Goal: Task Accomplishment & Management: Manage account settings

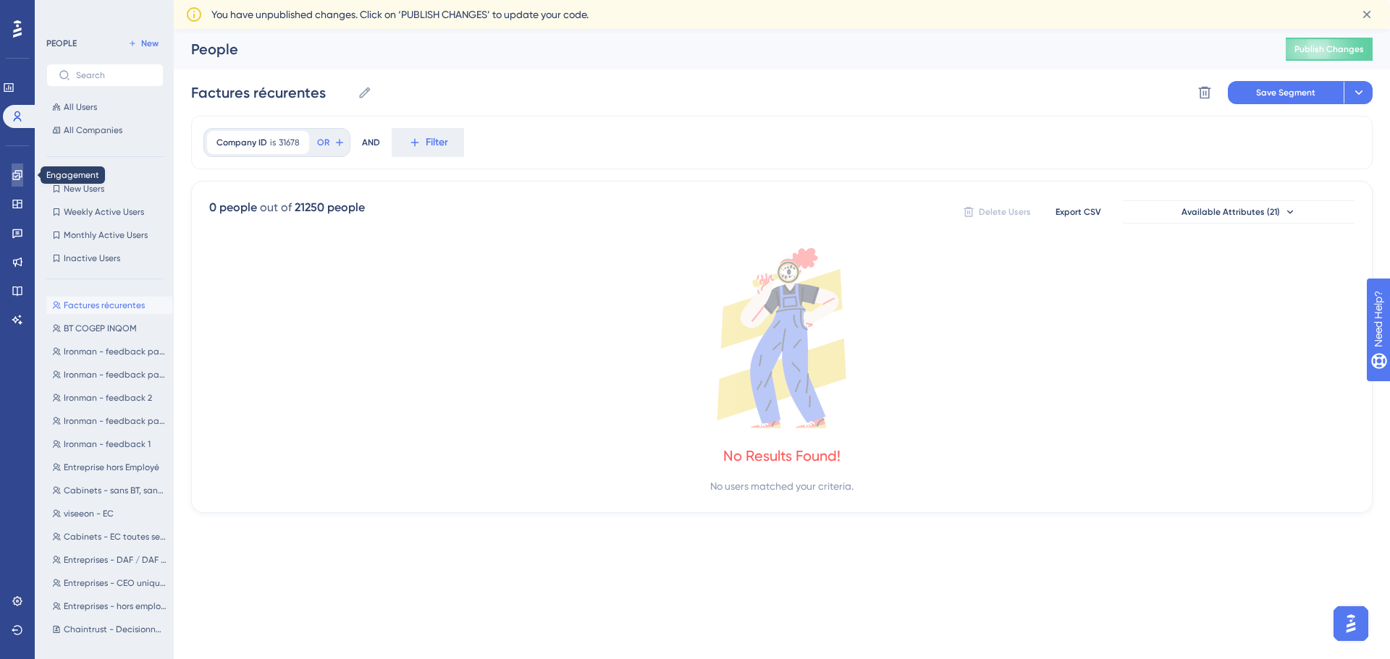
click at [12, 177] on link at bounding box center [18, 175] width 12 height 23
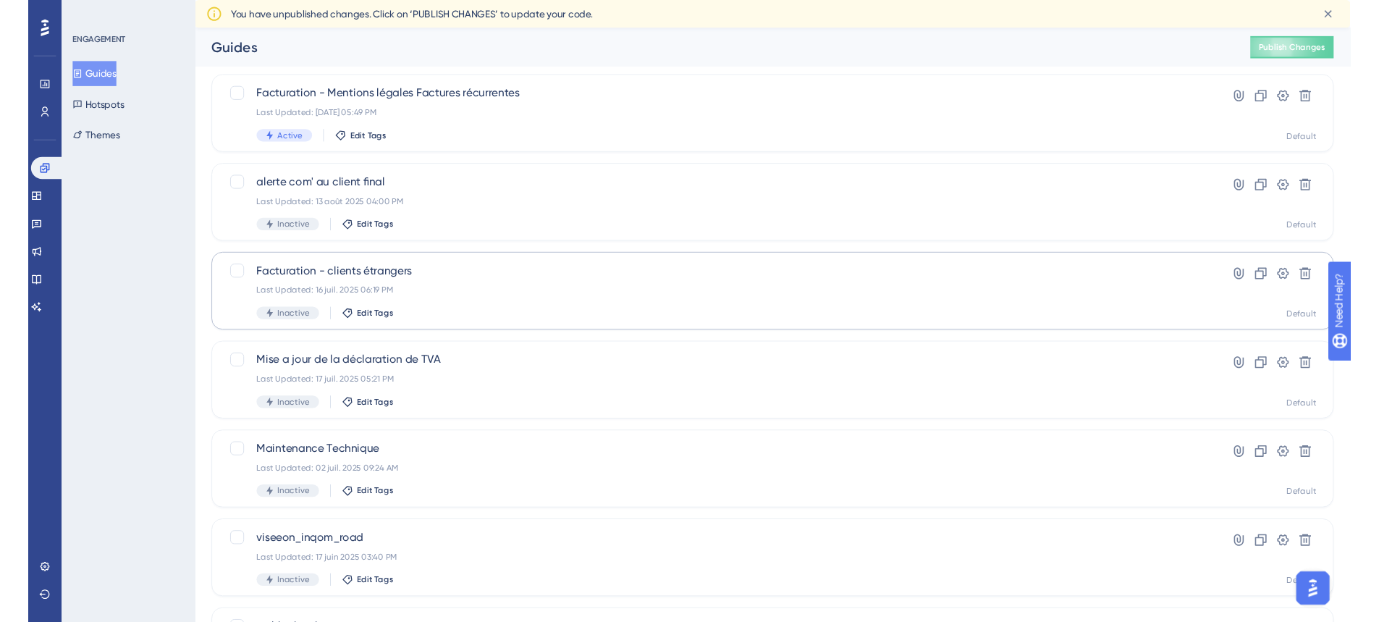
scroll to position [72, 0]
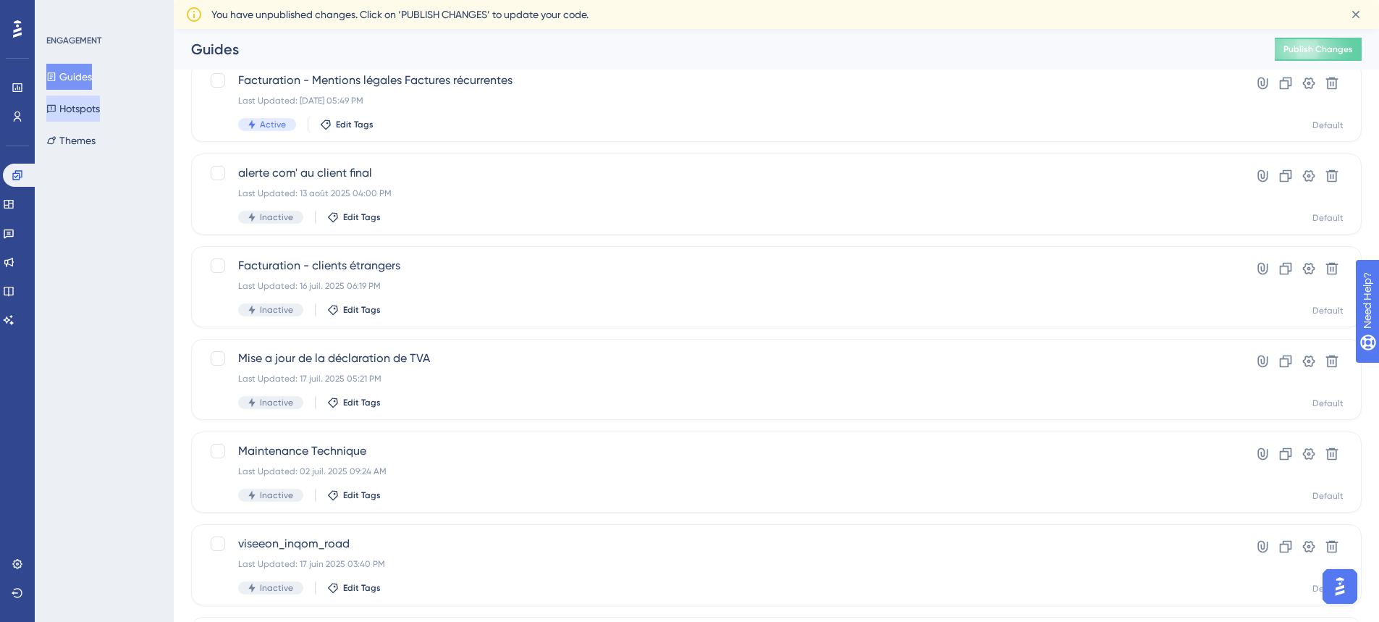
click at [96, 111] on button "Hotspots" at bounding box center [73, 109] width 54 height 26
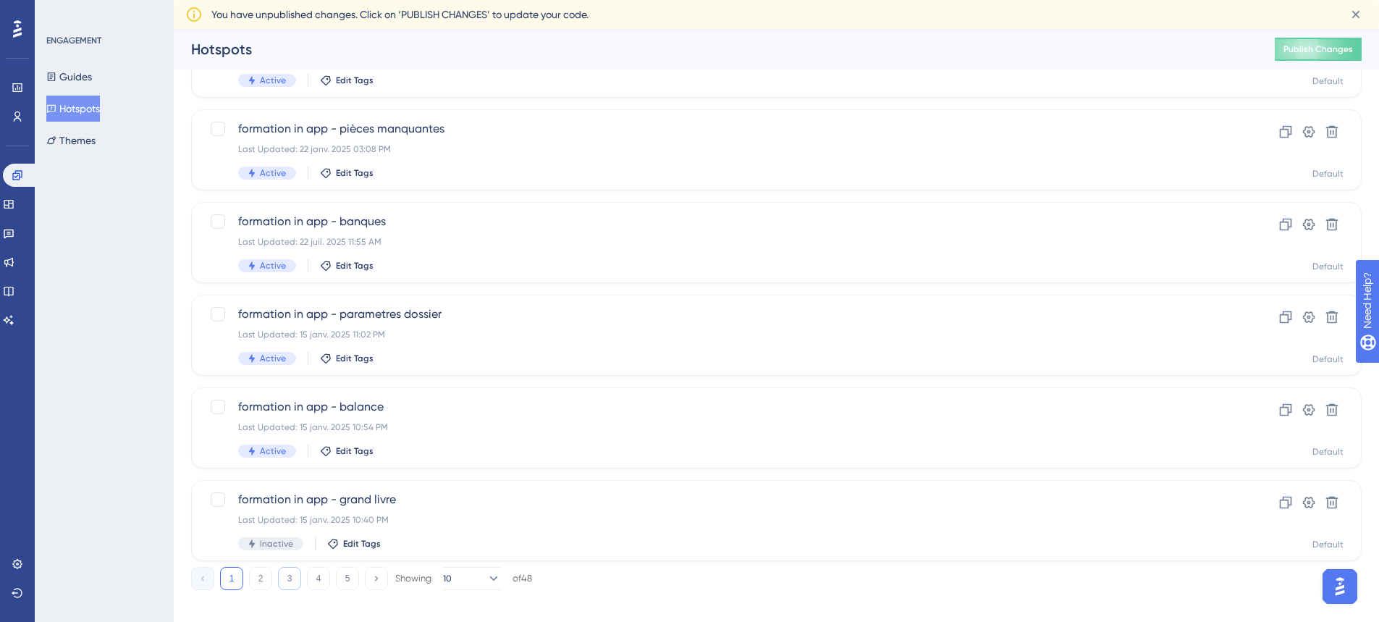
scroll to position [502, 0]
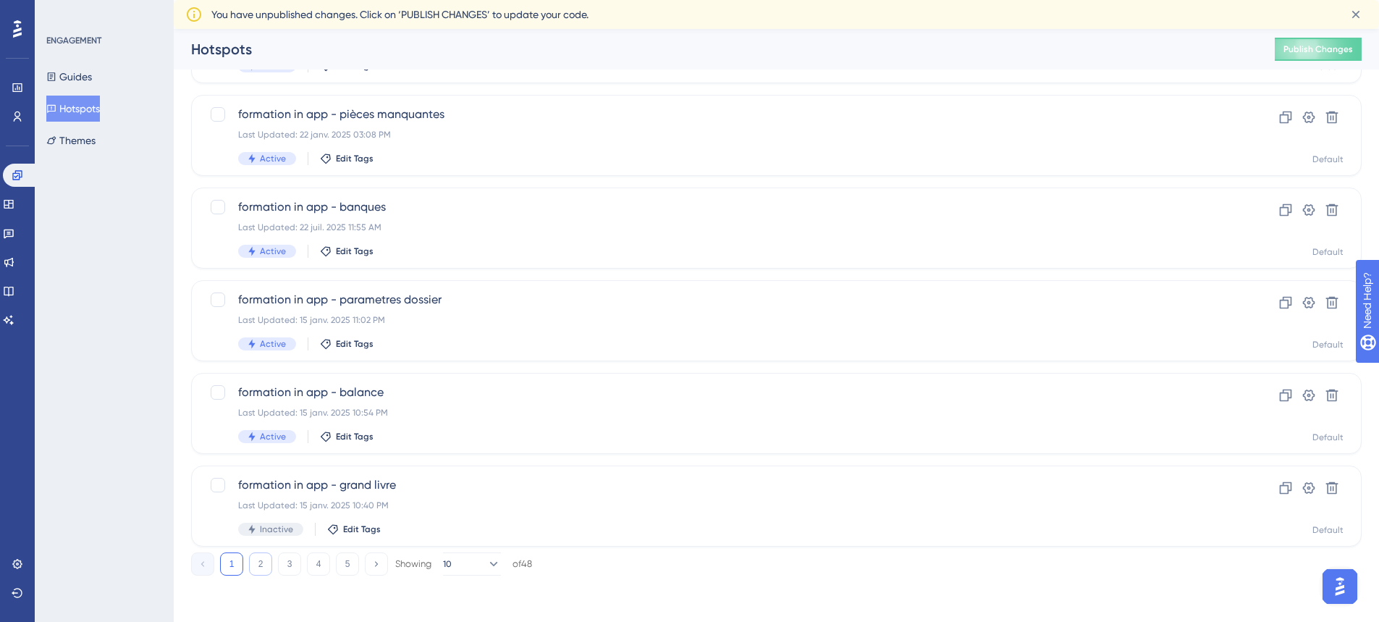
click at [261, 566] on button "2" at bounding box center [260, 563] width 23 height 23
click at [235, 567] on button "1" at bounding box center [231, 563] width 23 height 23
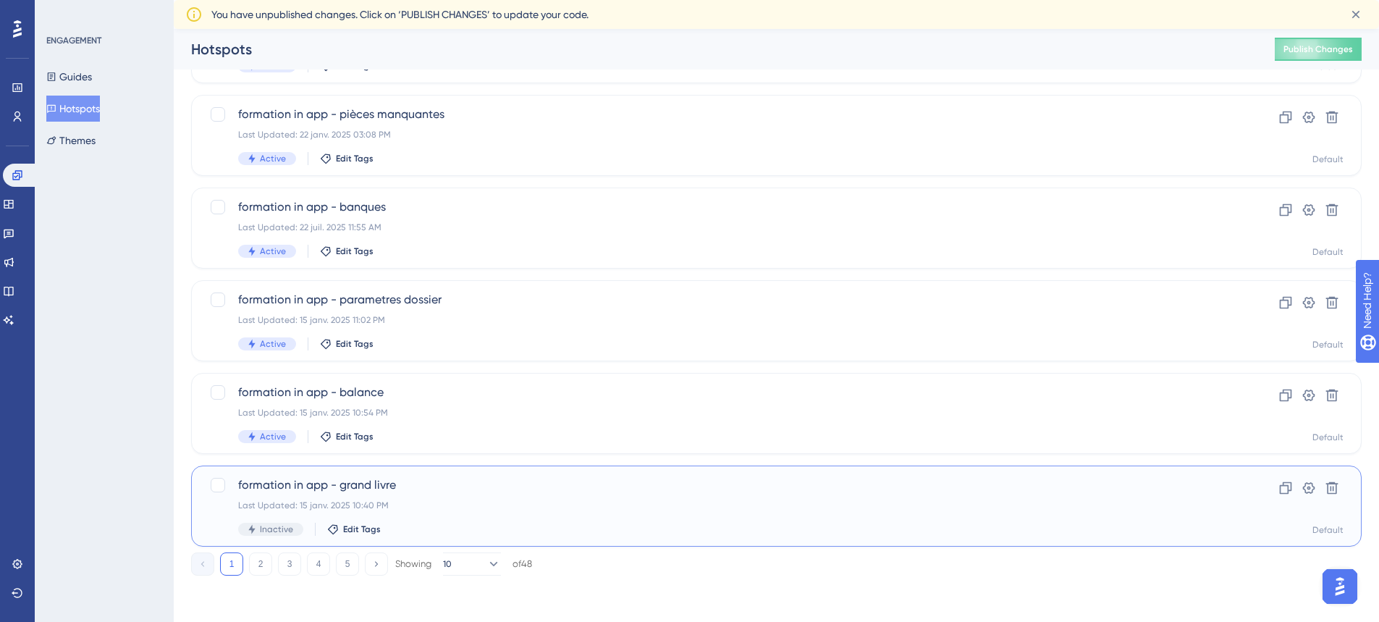
click at [363, 486] on span "formation in app - grand livre" at bounding box center [718, 484] width 960 height 17
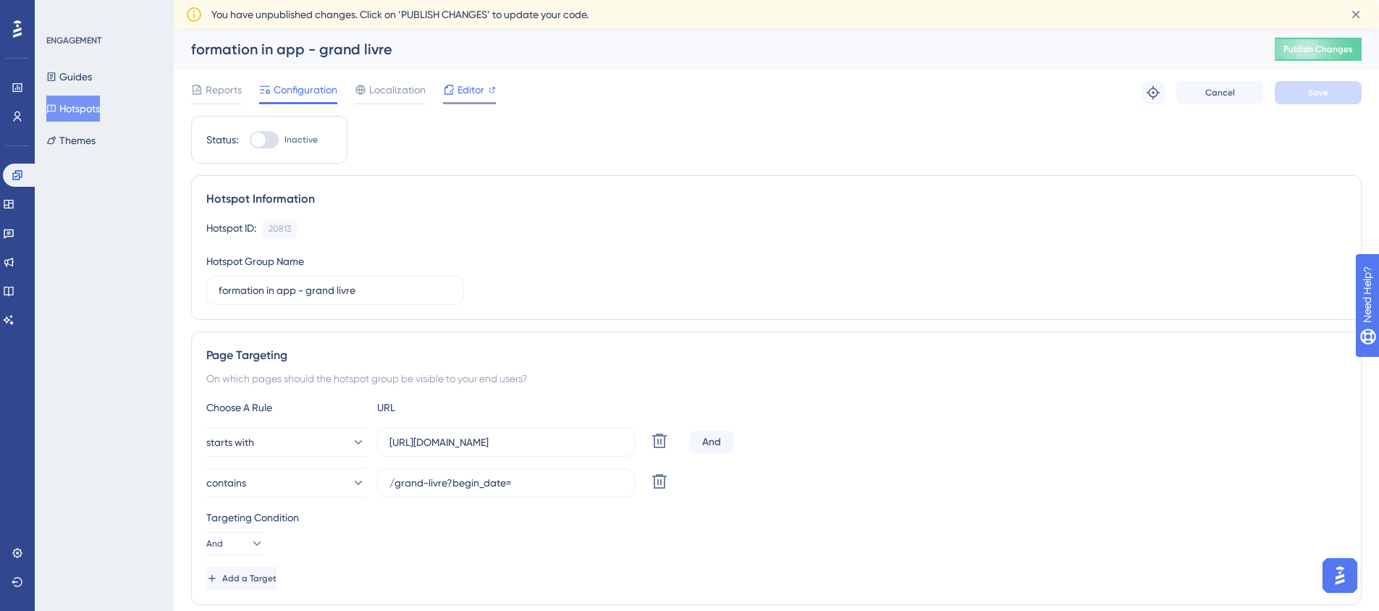
click at [466, 90] on span "Editor" at bounding box center [470, 89] width 27 height 17
click at [100, 106] on button "Hotspots" at bounding box center [73, 109] width 54 height 26
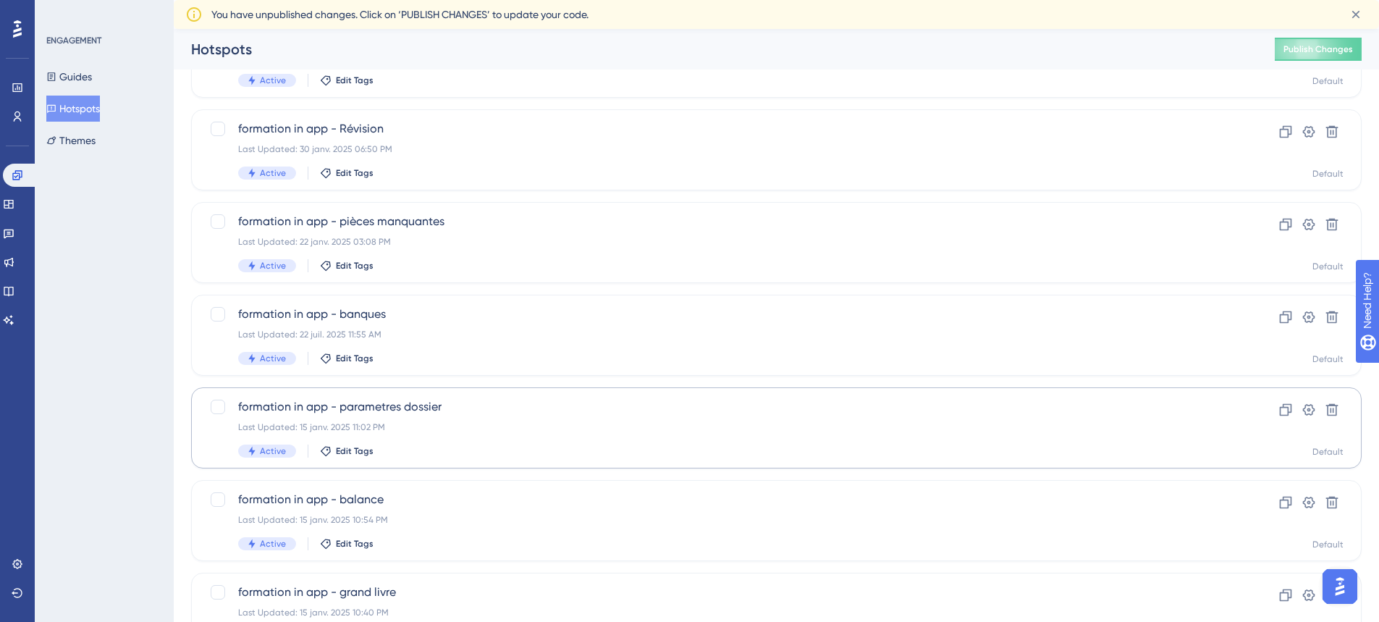
scroll to position [502, 0]
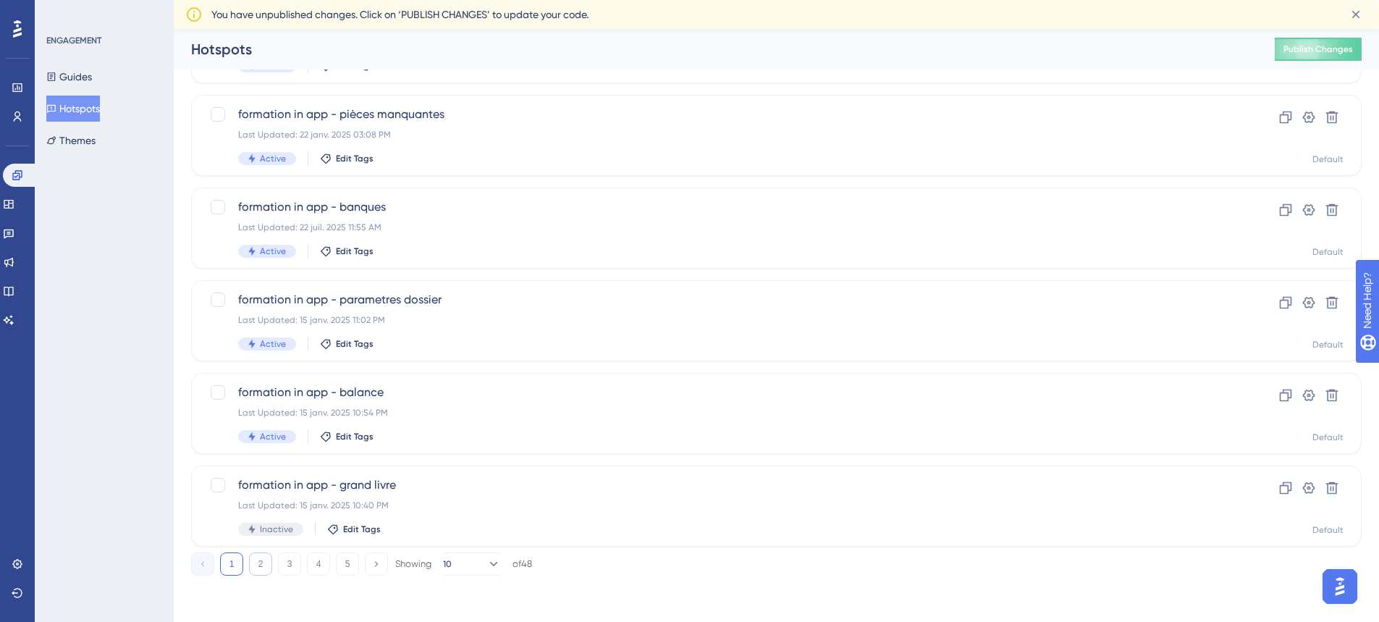
click at [266, 567] on button "2" at bounding box center [260, 563] width 23 height 23
click at [281, 567] on button "3" at bounding box center [289, 563] width 23 height 23
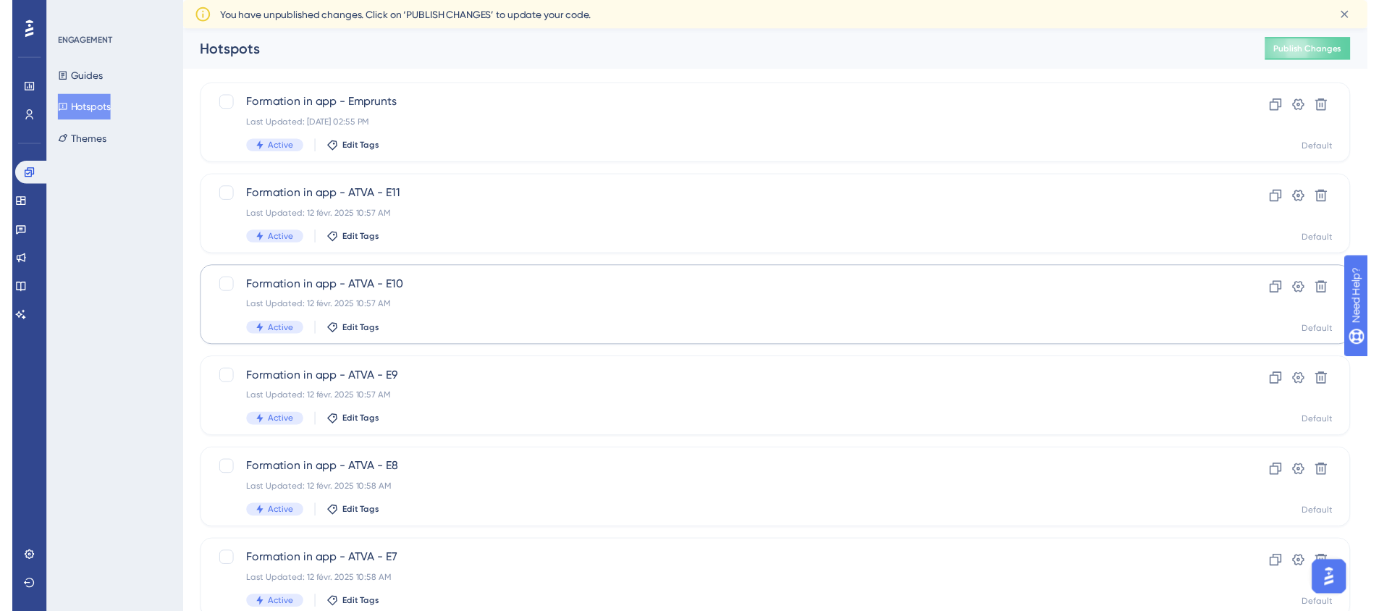
scroll to position [0, 0]
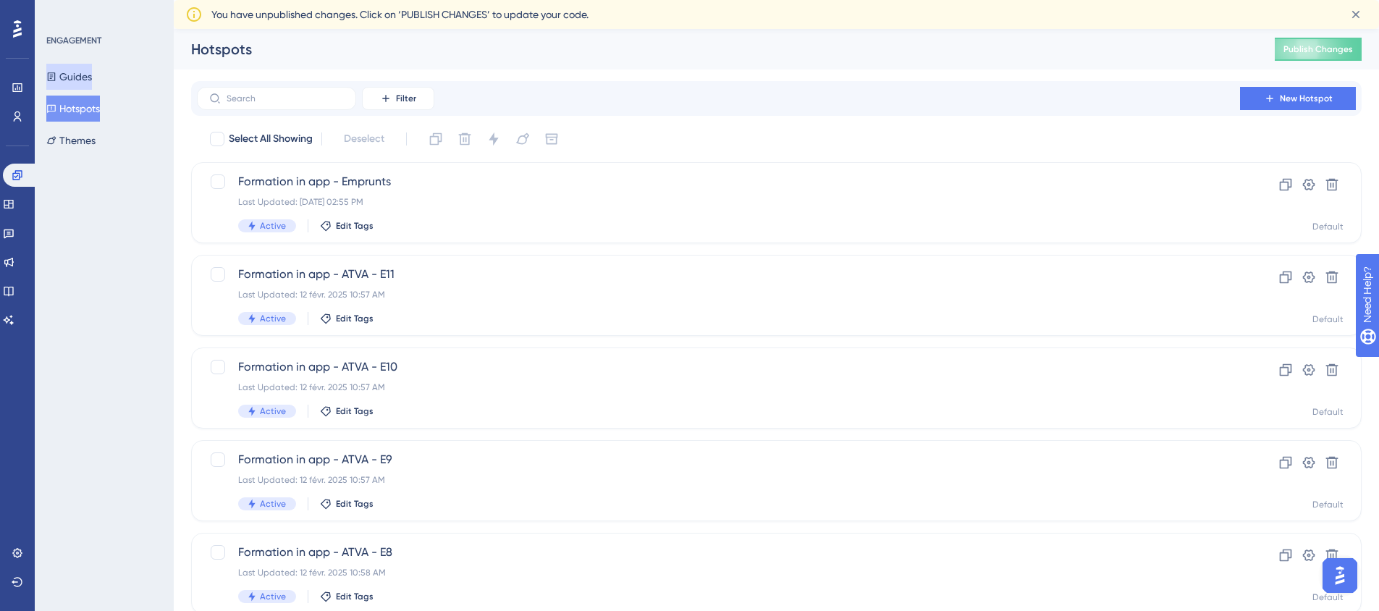
click at [85, 69] on button "Guides" at bounding box center [69, 77] width 46 height 26
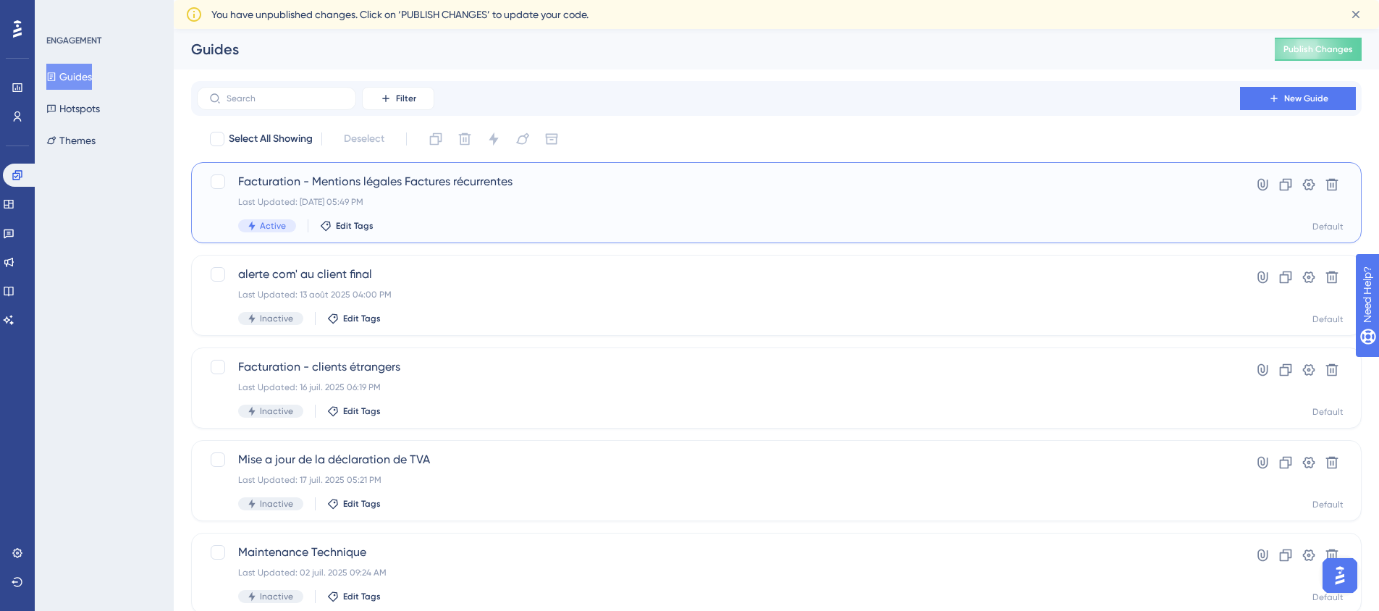
click at [425, 182] on span "Facturation - Mentions légales Factures récurrentes" at bounding box center [718, 181] width 960 height 17
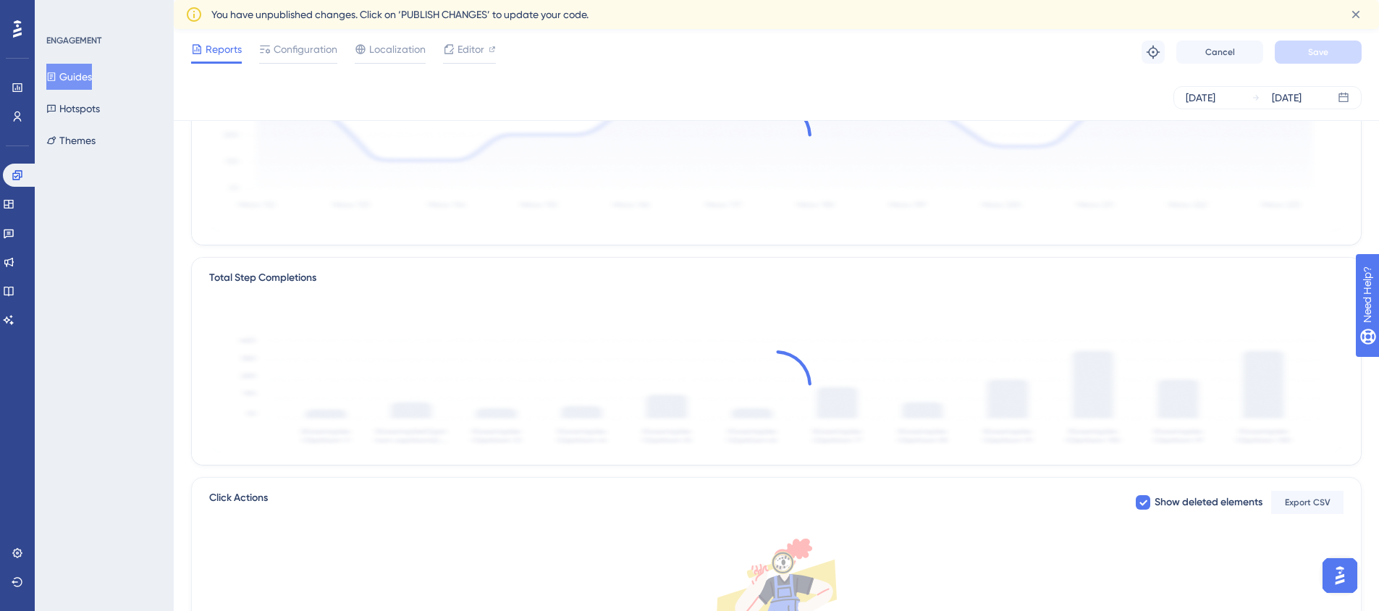
scroll to position [72, 0]
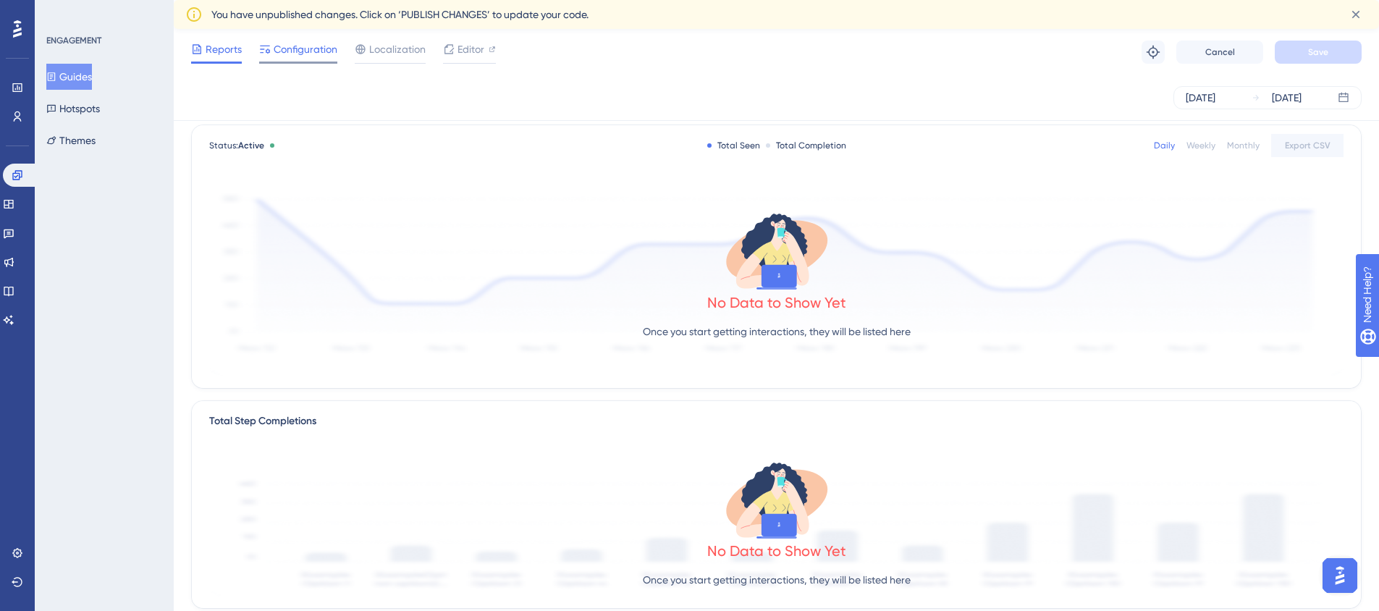
click at [320, 51] on span "Configuration" at bounding box center [306, 49] width 64 height 17
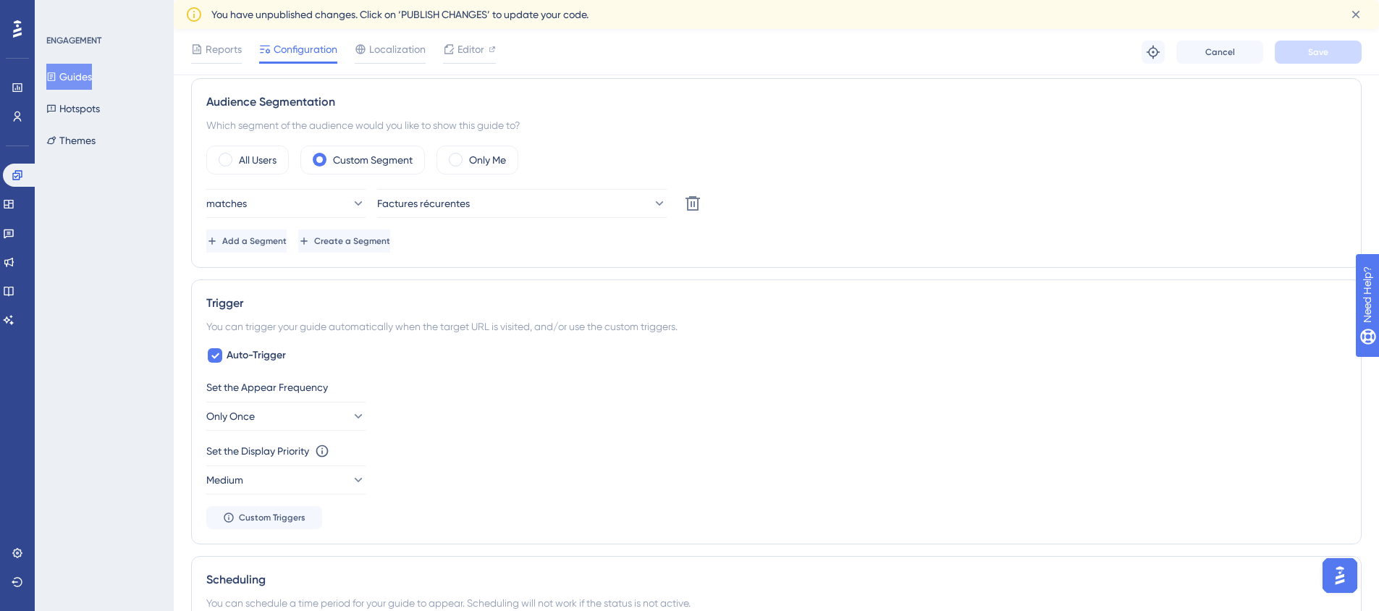
scroll to position [724, 0]
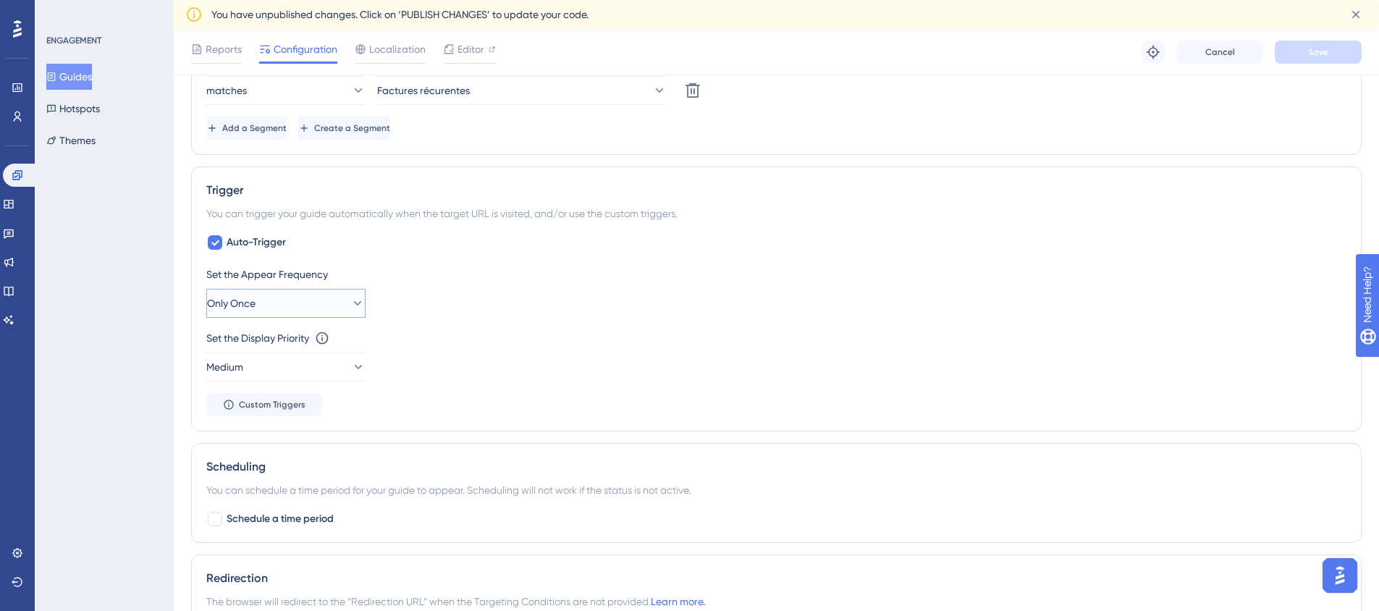
click at [350, 298] on icon at bounding box center [357, 303] width 14 height 14
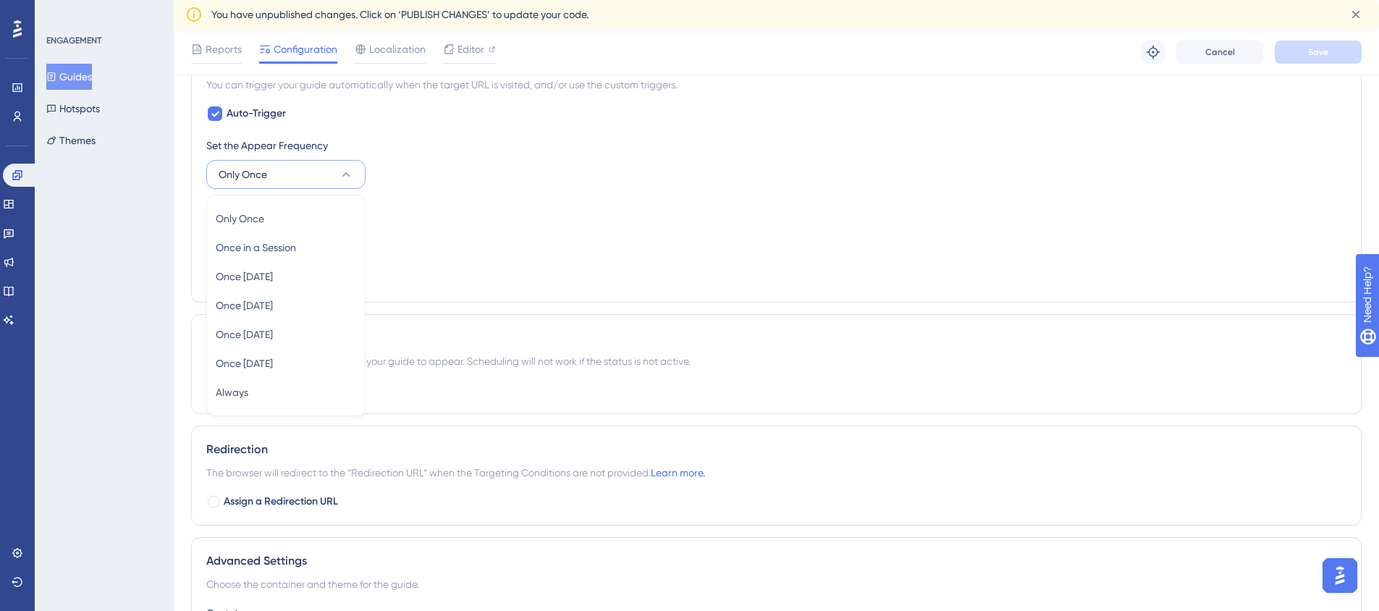
click at [559, 240] on div "Set the Display Priority This option will set the display priority between auto…" at bounding box center [776, 226] width 1140 height 52
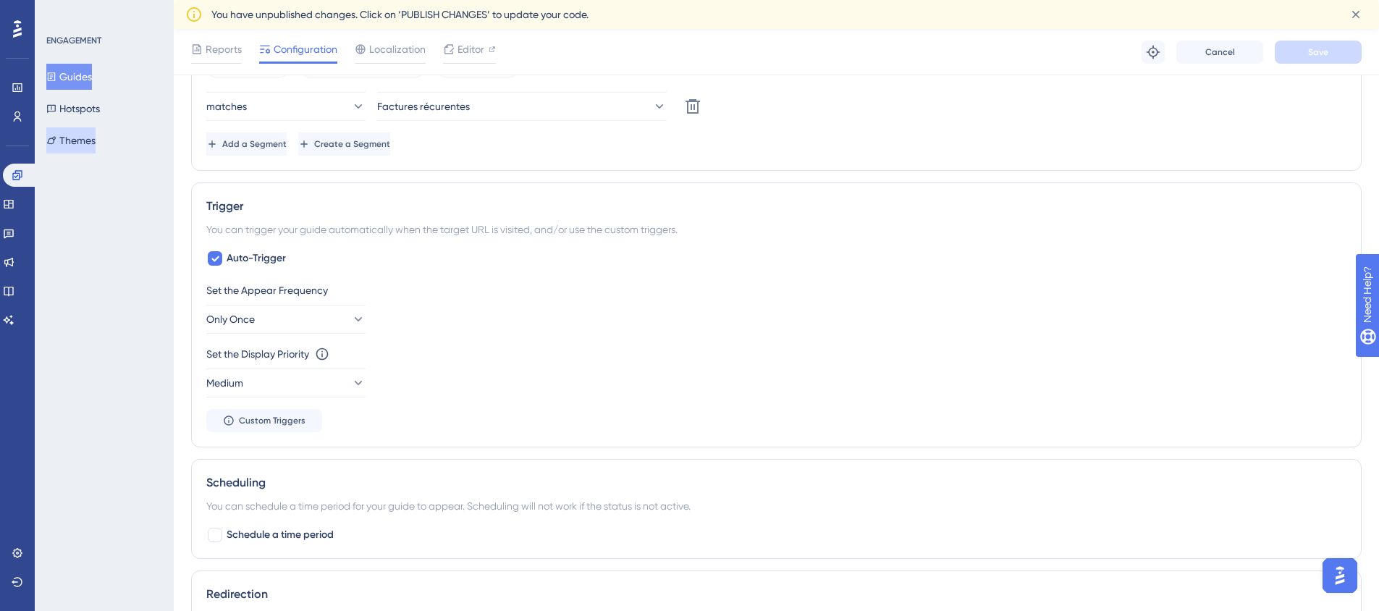
click at [96, 143] on button "Themes" at bounding box center [70, 140] width 49 height 26
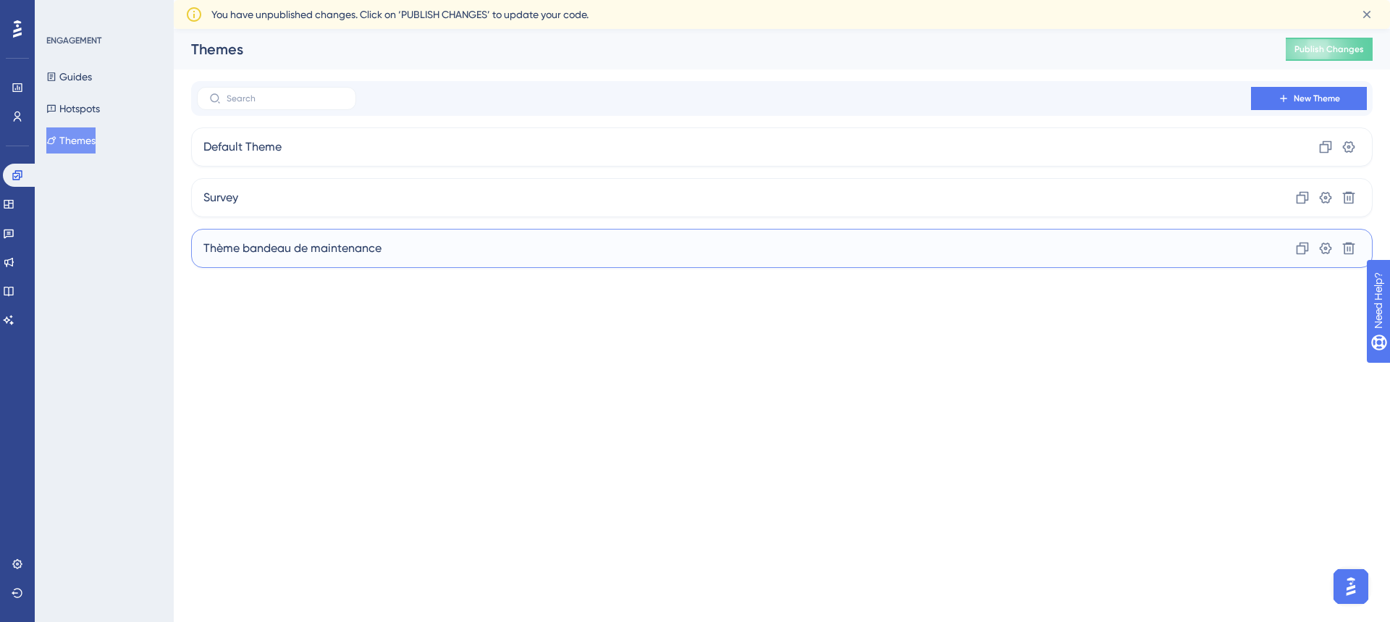
click at [439, 253] on div "Thème bandeau de maintenance Clone Settings Delete" at bounding box center [781, 248] width 1181 height 39
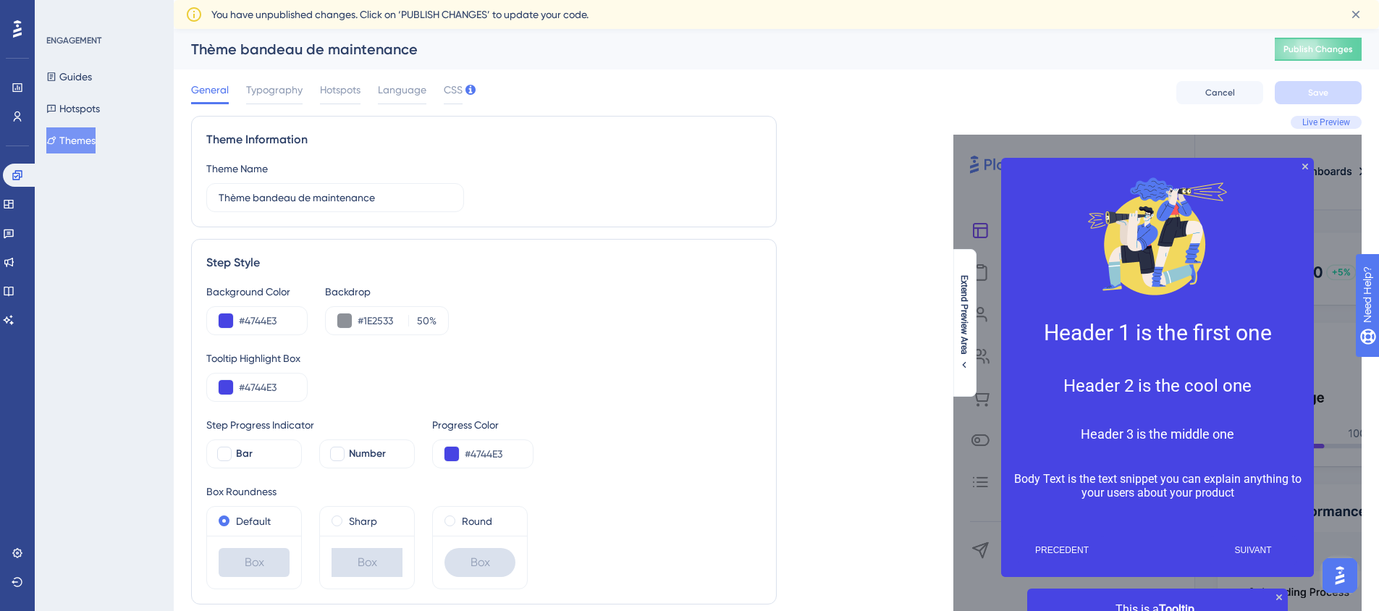
click at [90, 140] on button "Themes" at bounding box center [70, 140] width 49 height 26
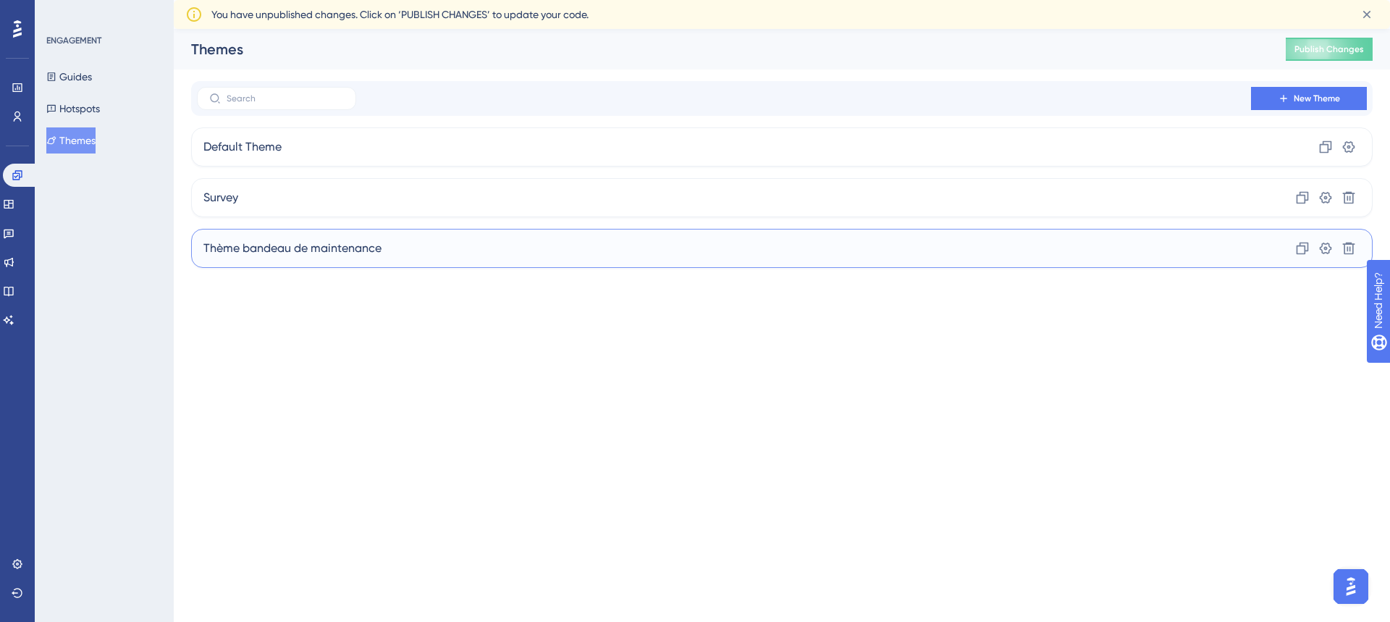
click at [301, 256] on span "Thème bandeau de maintenance" at bounding box center [292, 248] width 178 height 17
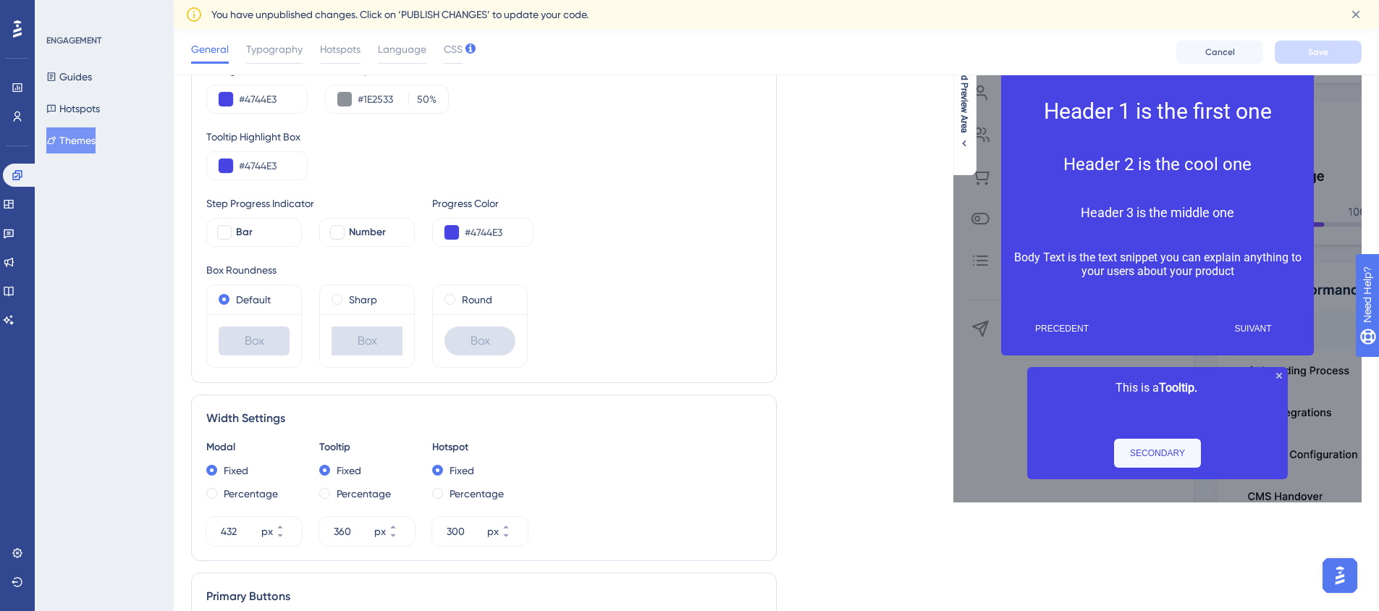
scroll to position [217, 0]
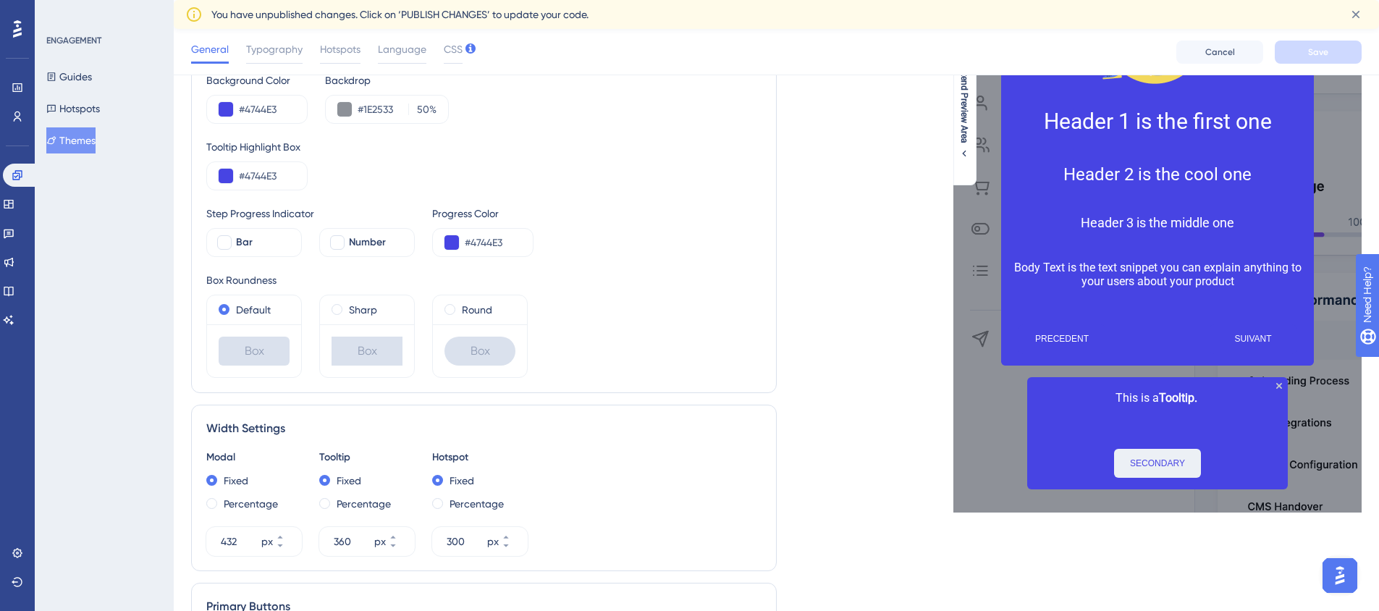
click at [1163, 470] on button "SECONDARY" at bounding box center [1157, 463] width 87 height 29
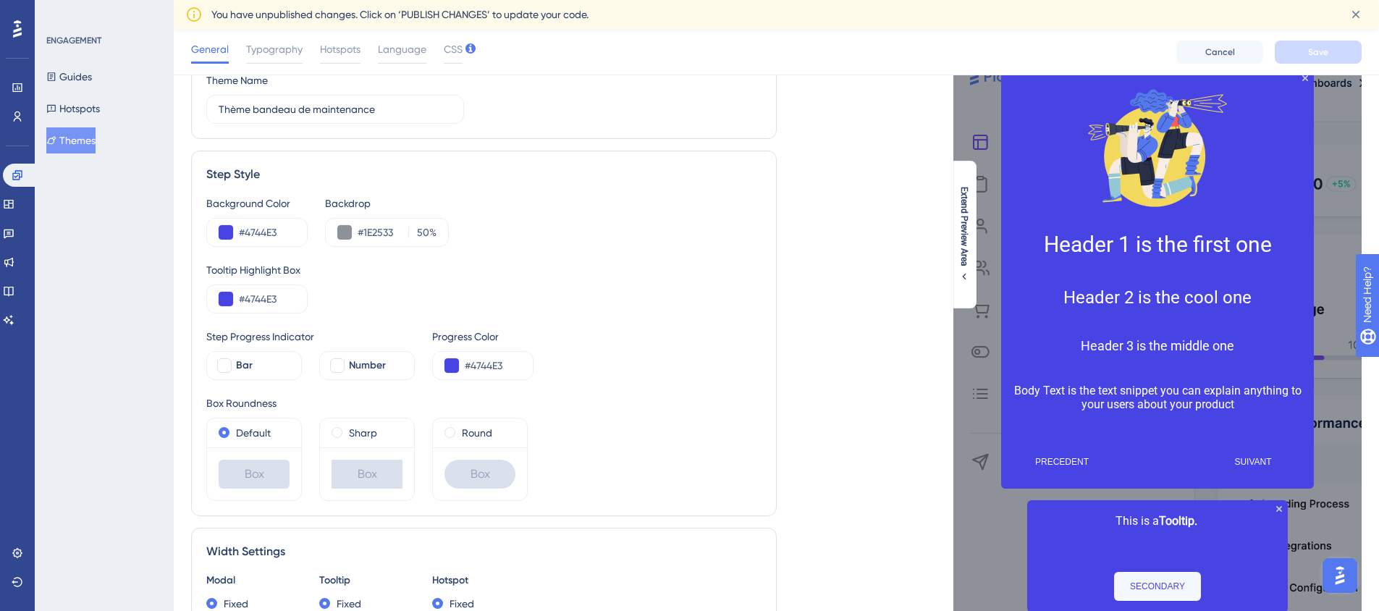
scroll to position [0, 0]
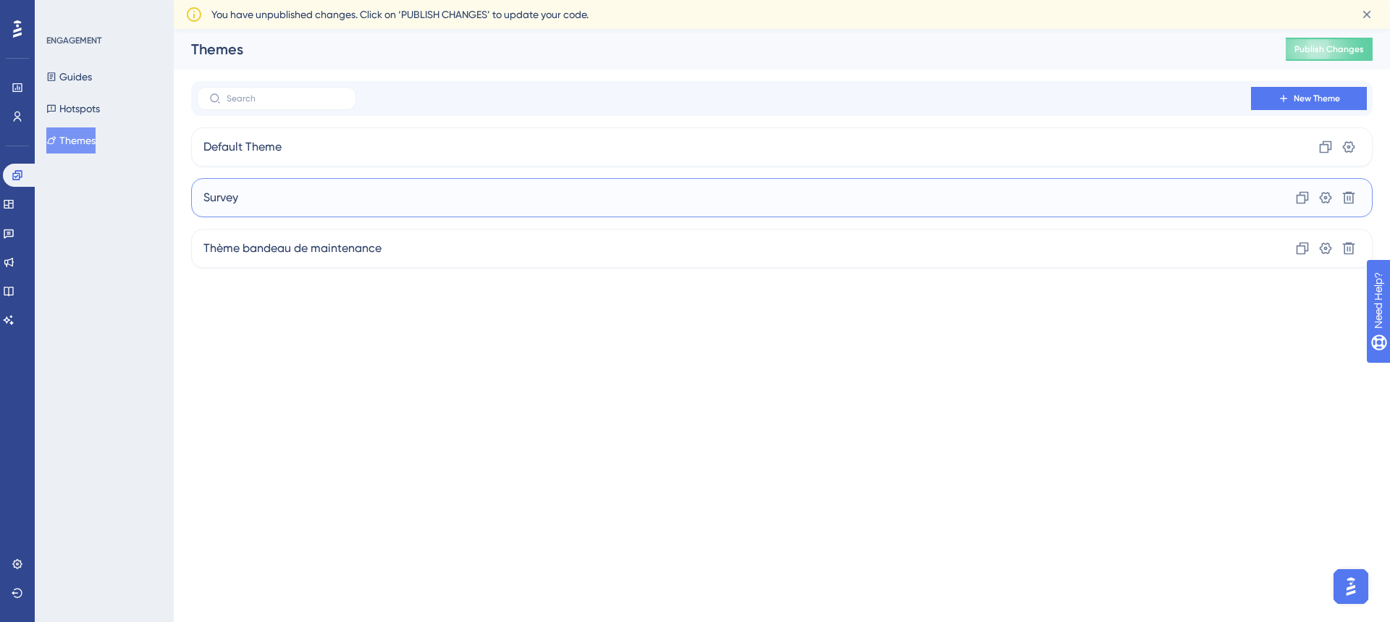
click at [368, 200] on div "Survey Clone Settings Delete" at bounding box center [781, 197] width 1181 height 39
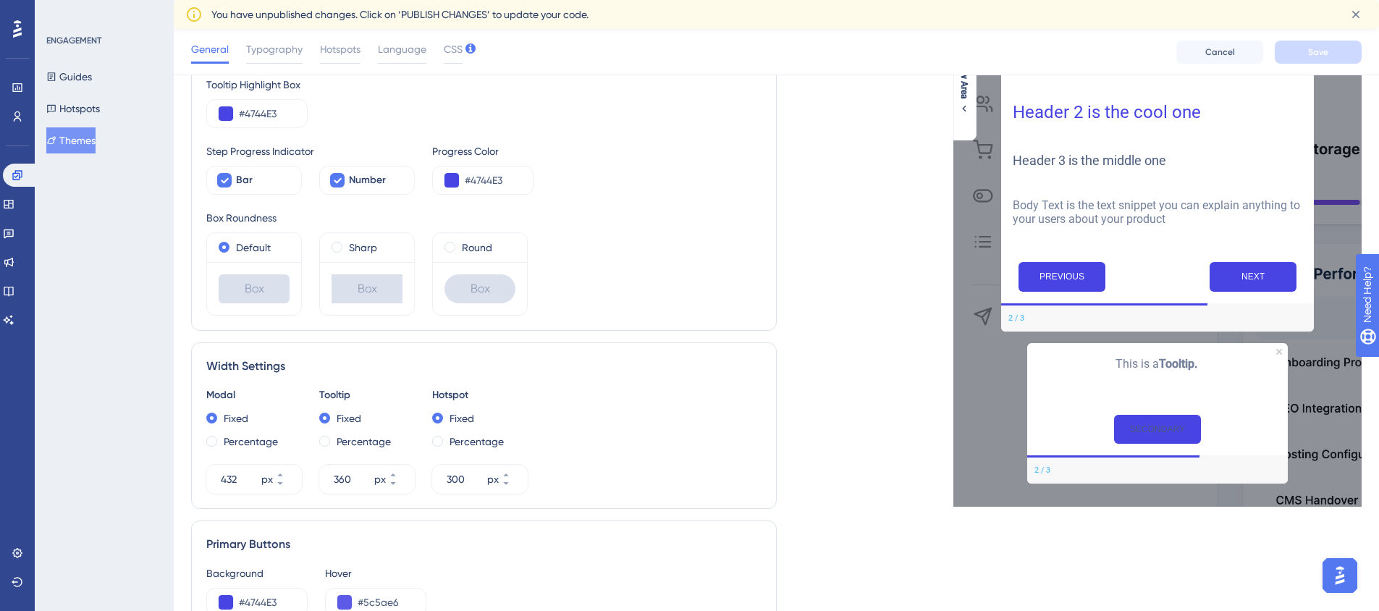
scroll to position [262, 0]
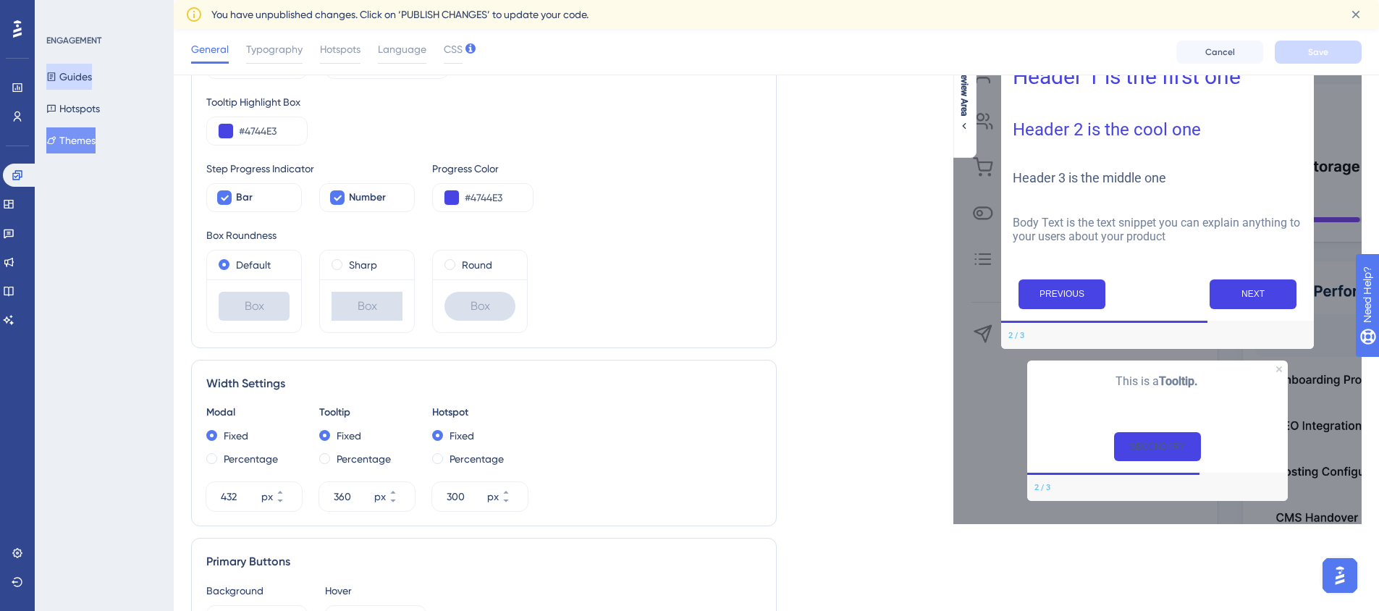
click at [92, 80] on button "Guides" at bounding box center [69, 77] width 46 height 26
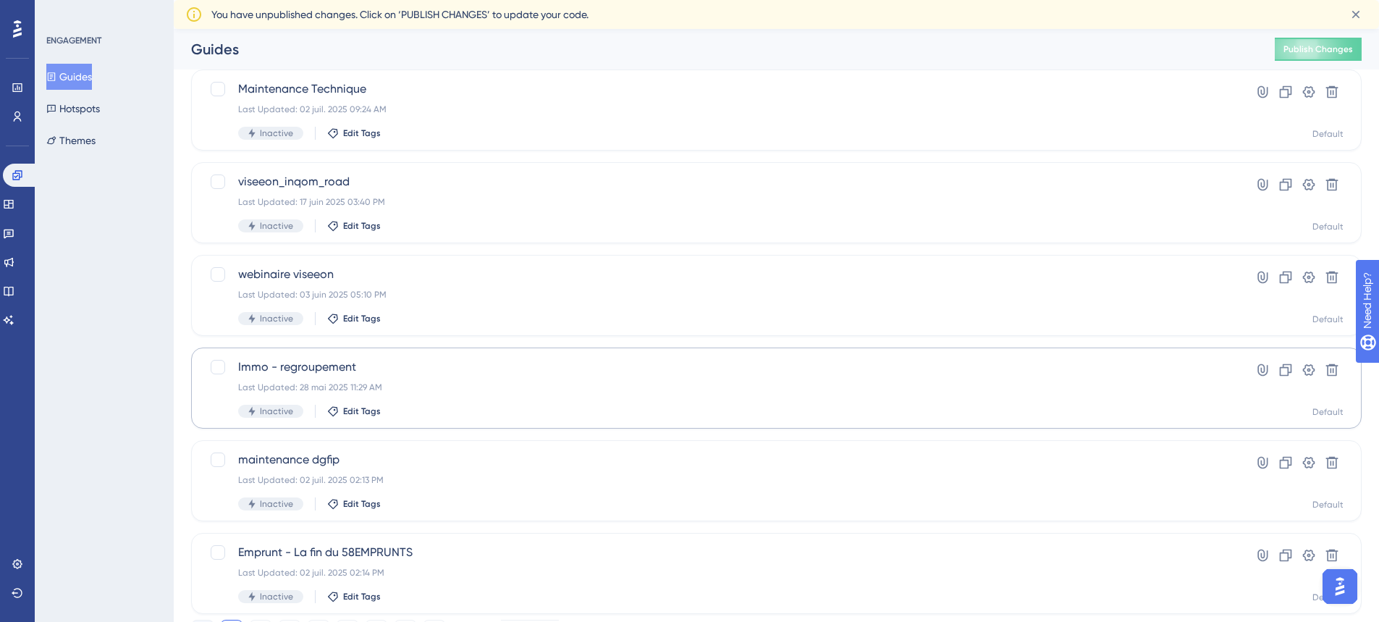
scroll to position [502, 0]
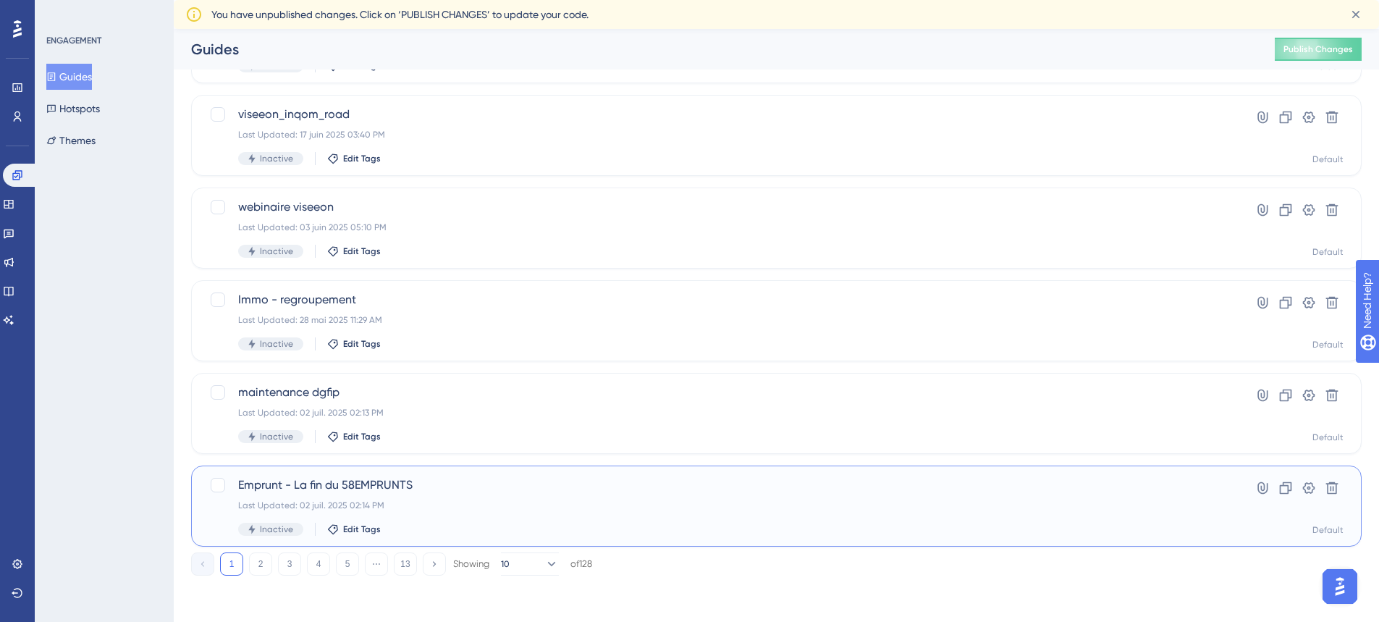
click at [380, 478] on span "Emprunt - La fin du 58EMPRUNTS" at bounding box center [718, 484] width 960 height 17
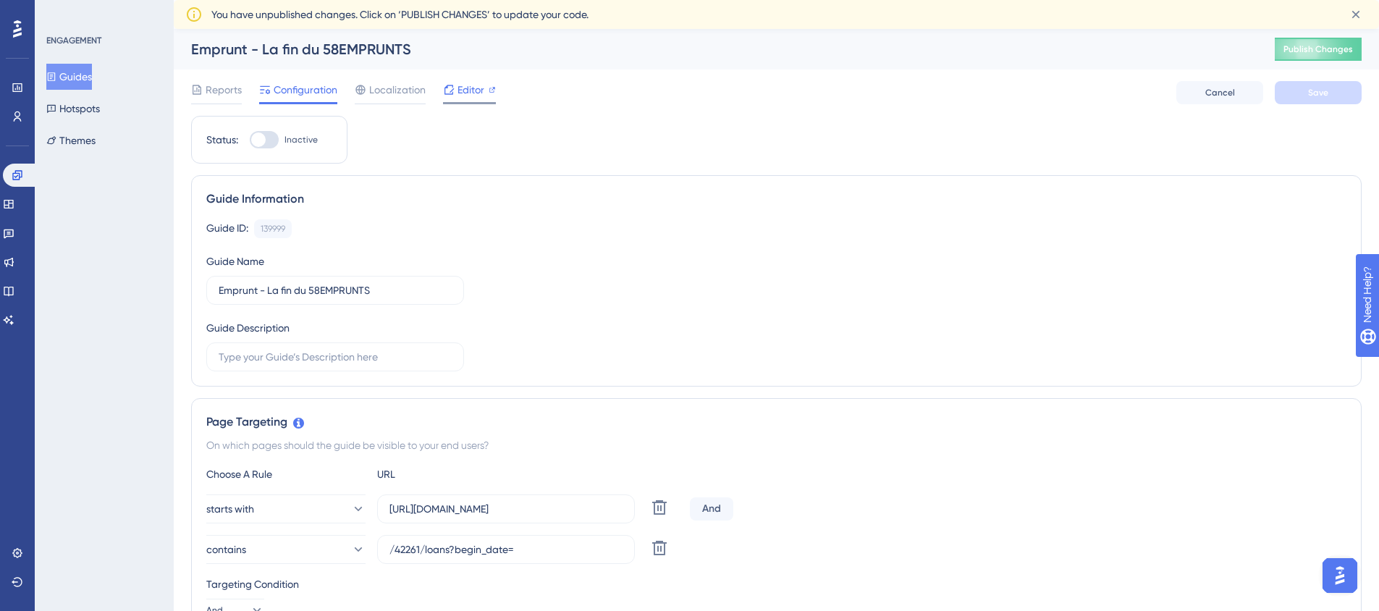
click at [474, 92] on span "Editor" at bounding box center [470, 89] width 27 height 17
click at [77, 80] on button "Guides" at bounding box center [69, 77] width 46 height 26
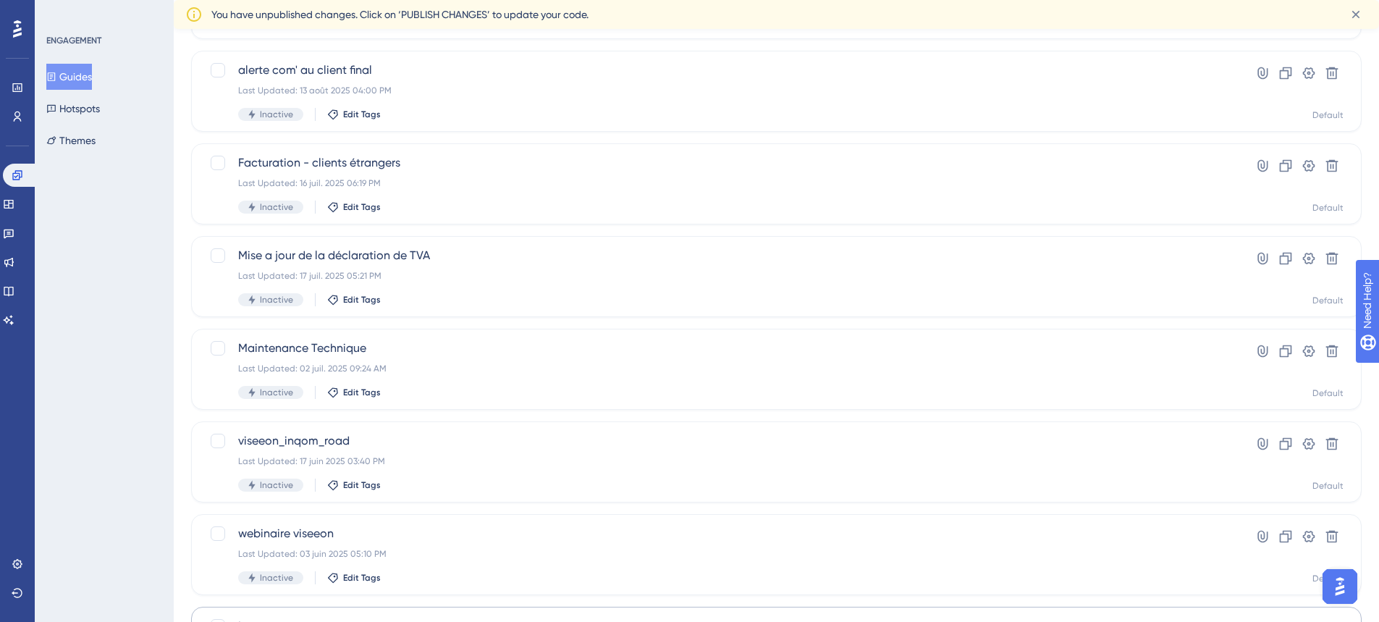
scroll to position [502, 0]
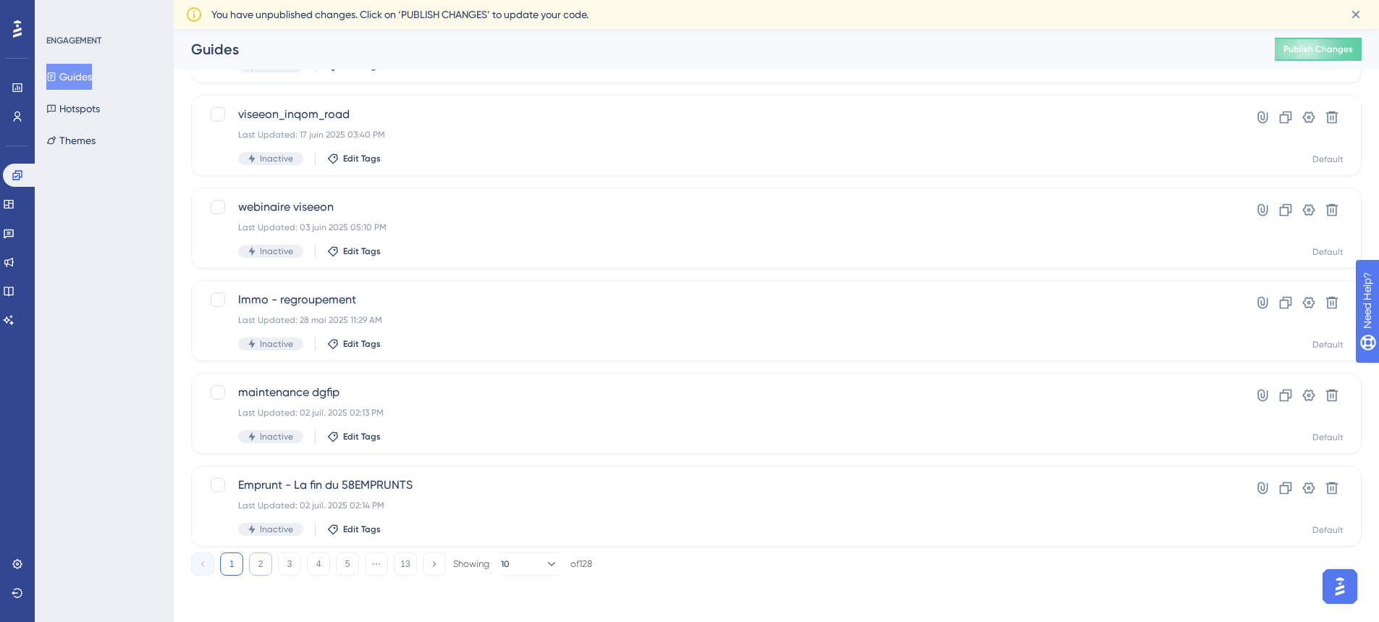
click at [263, 566] on button "2" at bounding box center [260, 563] width 23 height 23
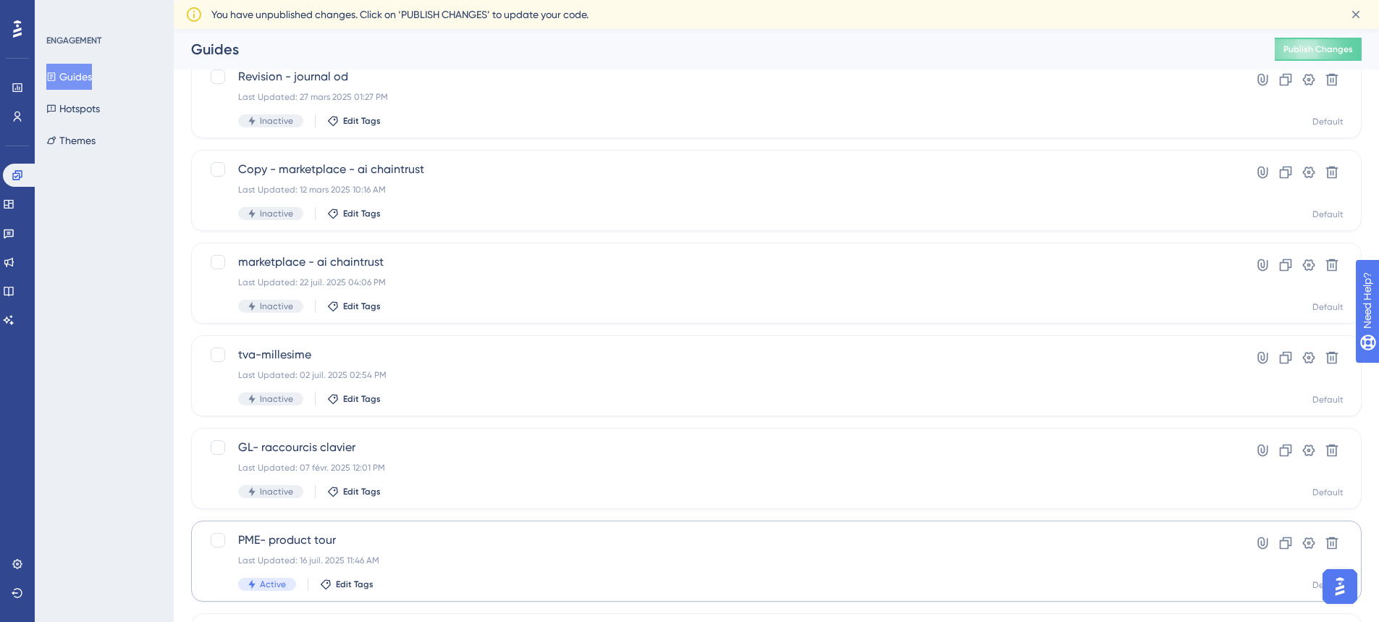
scroll to position [67, 0]
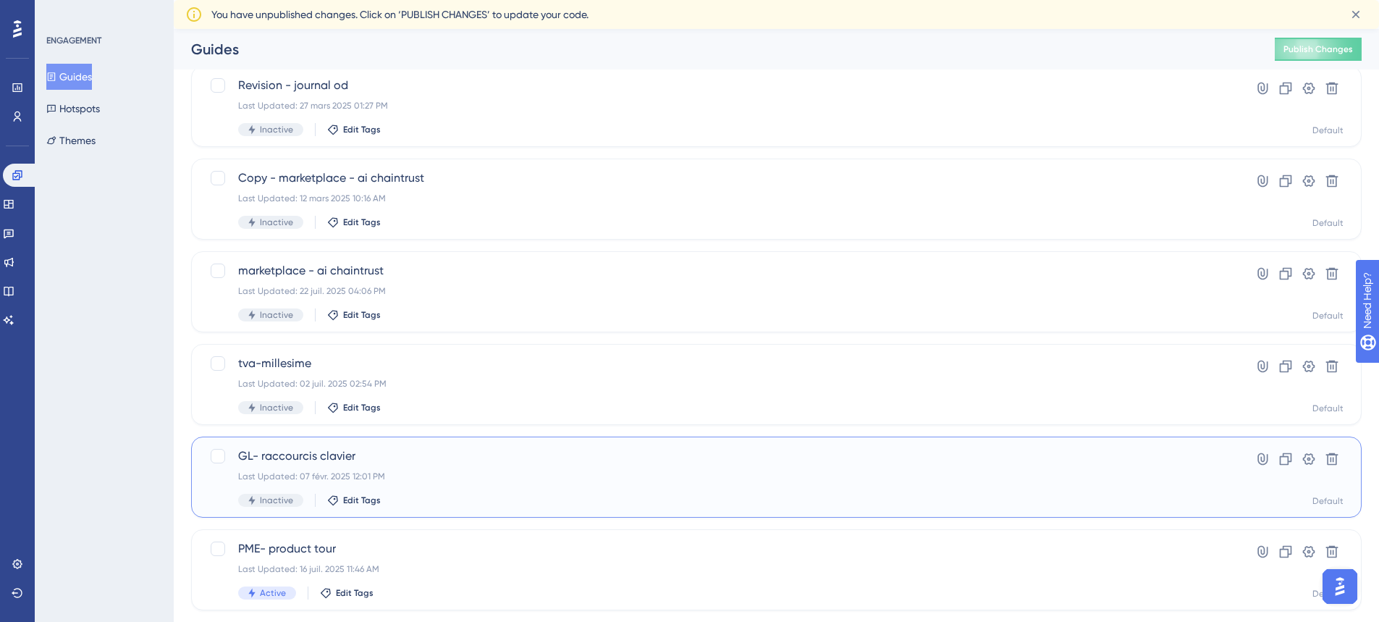
click at [333, 458] on span "GL- raccourcis clavier" at bounding box center [718, 455] width 960 height 17
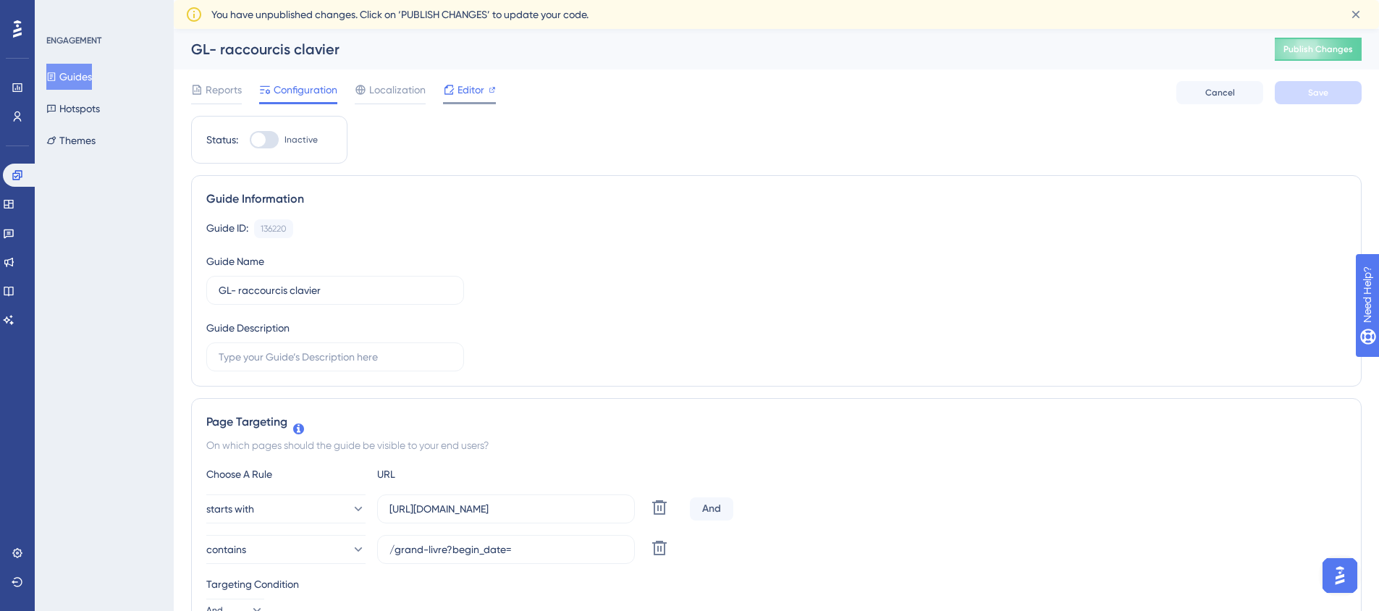
click at [469, 87] on span "Editor" at bounding box center [470, 89] width 27 height 17
click at [88, 78] on button "Guides" at bounding box center [69, 77] width 46 height 26
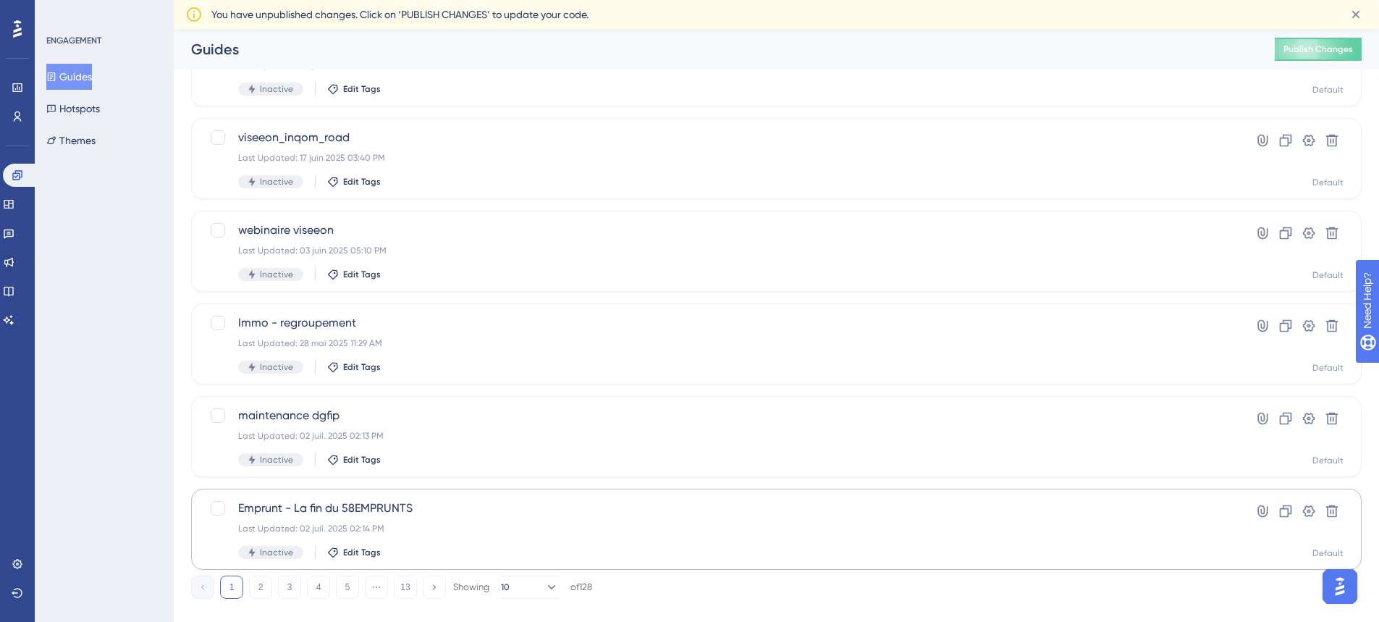
scroll to position [502, 0]
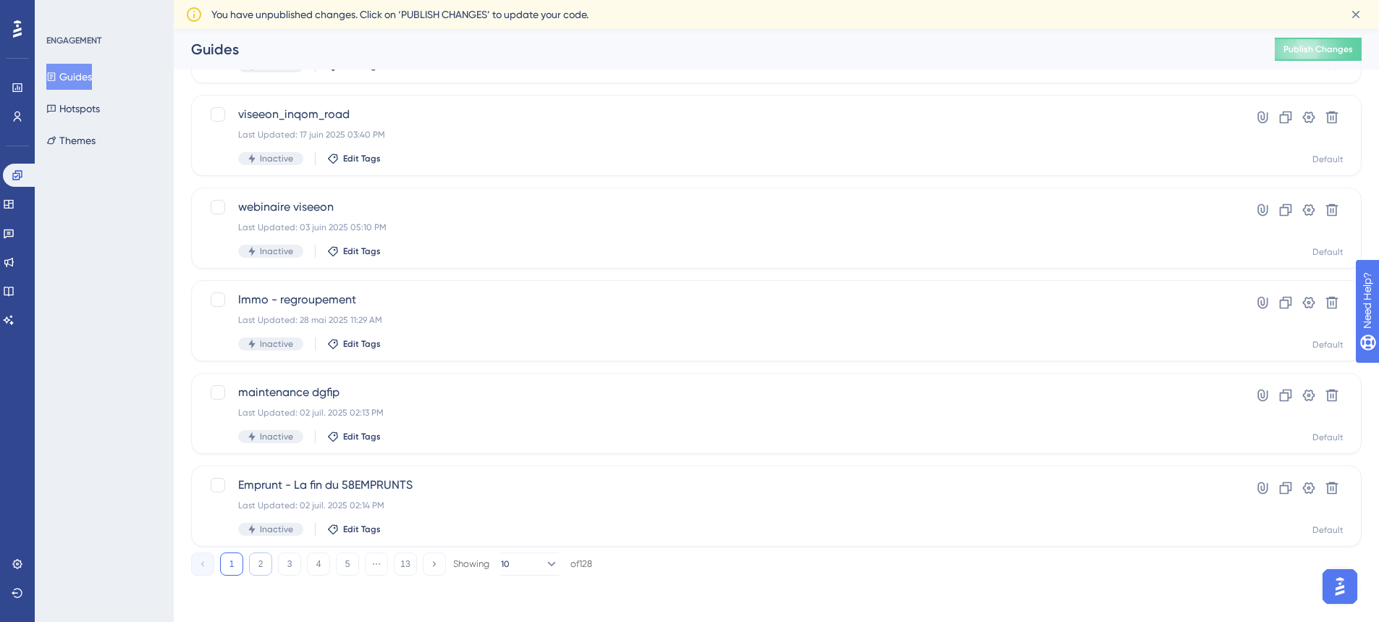
click at [265, 563] on button "2" at bounding box center [260, 563] width 23 height 23
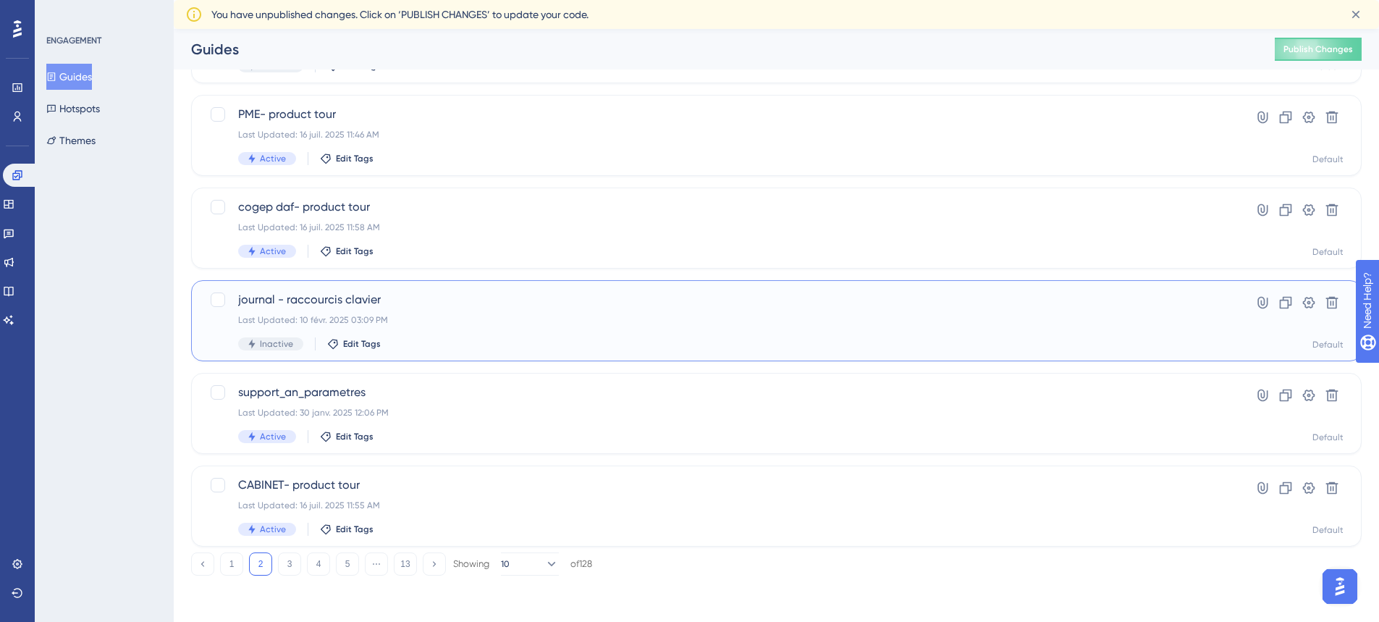
click at [342, 300] on span "journal - raccourcis clavier" at bounding box center [718, 299] width 960 height 17
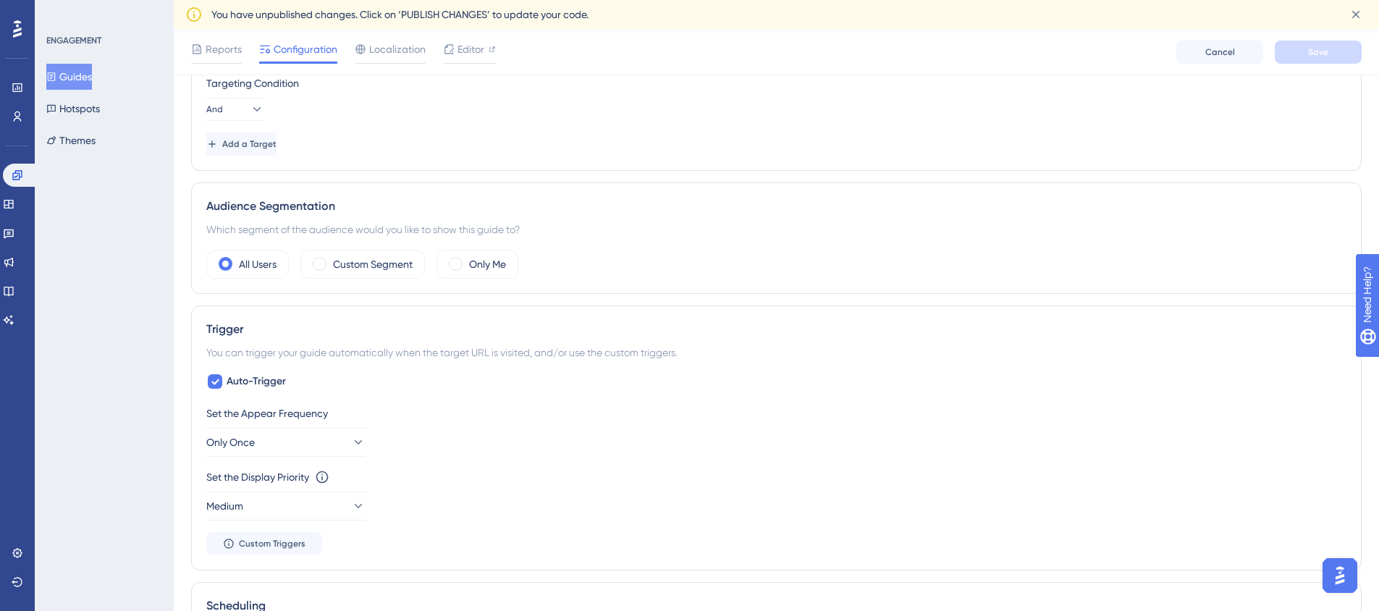
scroll to position [145, 0]
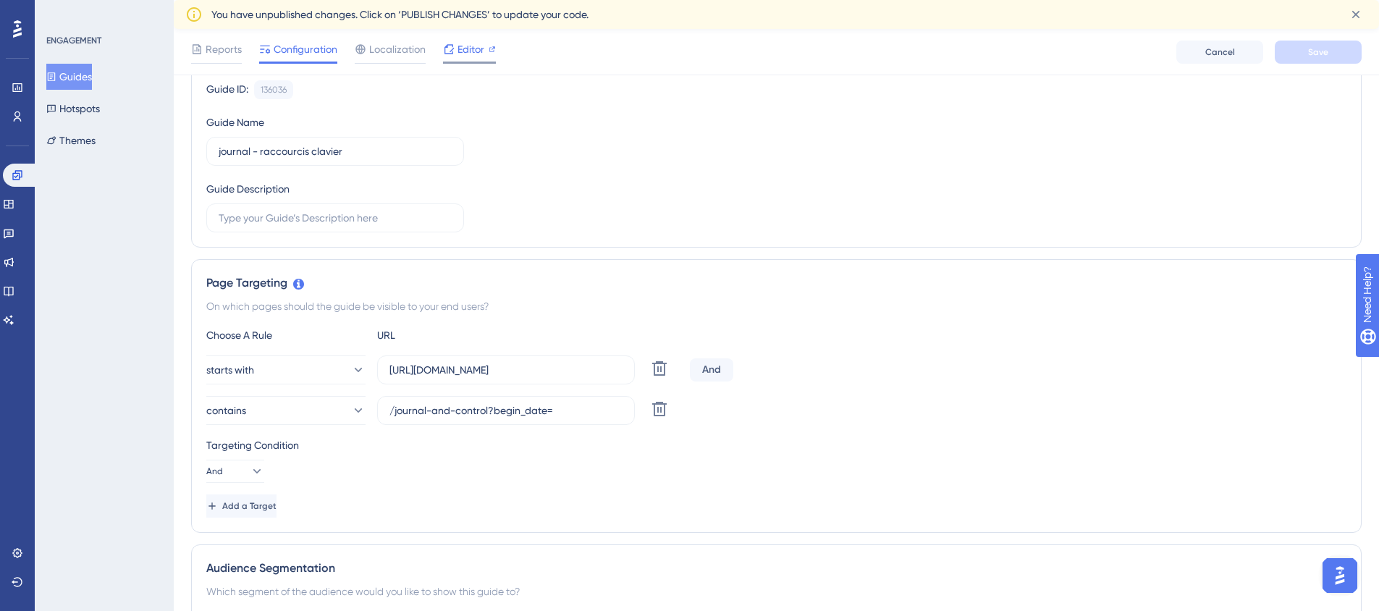
click at [470, 47] on span "Editor" at bounding box center [470, 49] width 27 height 17
click at [83, 85] on button "Guides" at bounding box center [69, 77] width 46 height 26
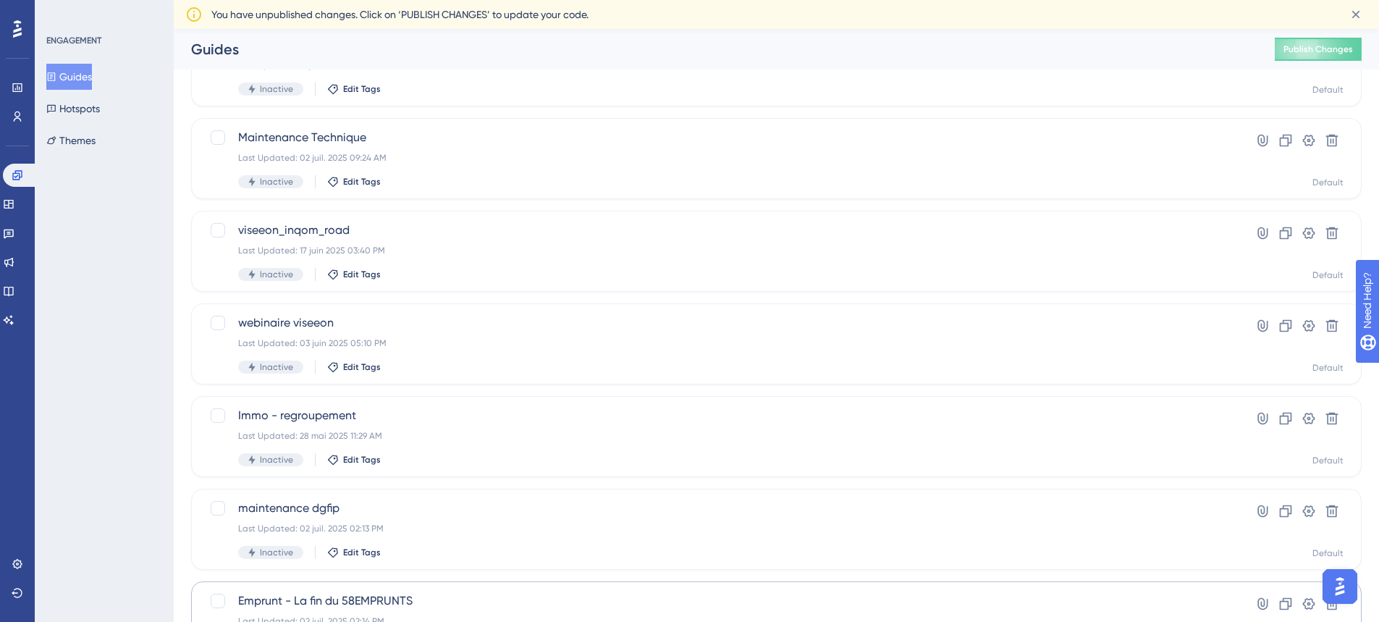
scroll to position [502, 0]
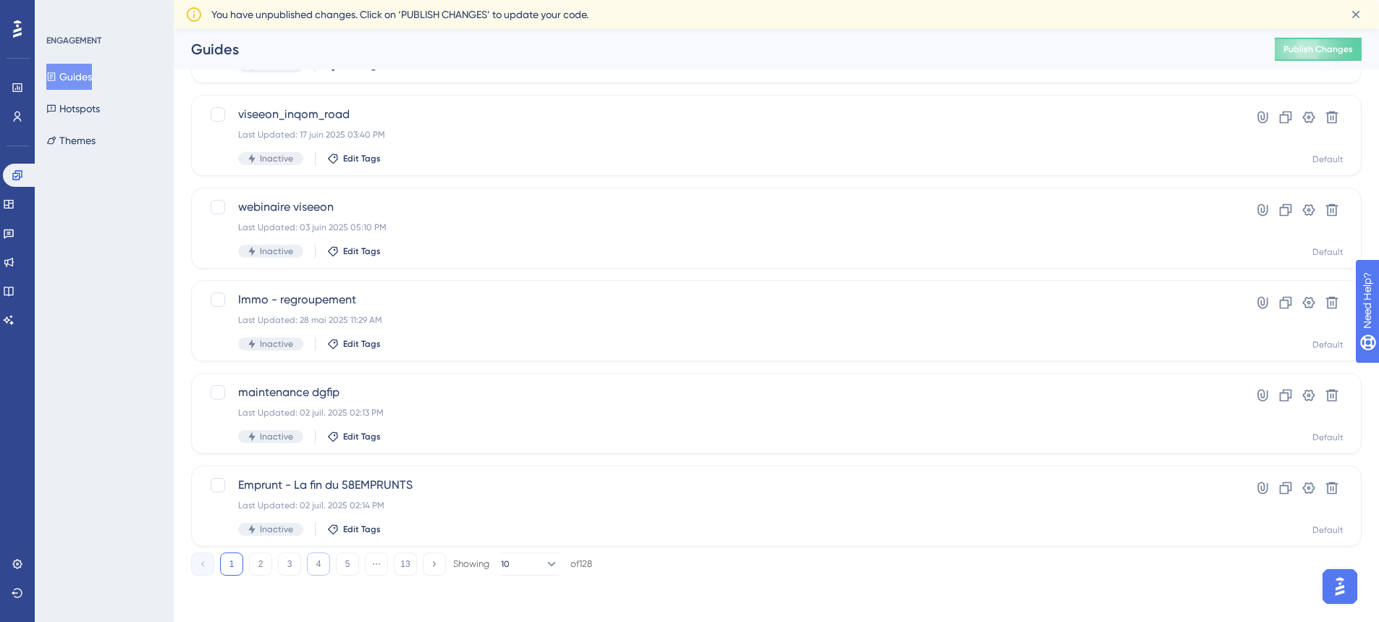
click at [315, 562] on button "4" at bounding box center [318, 563] width 23 height 23
click at [236, 570] on button "1" at bounding box center [231, 563] width 23 height 23
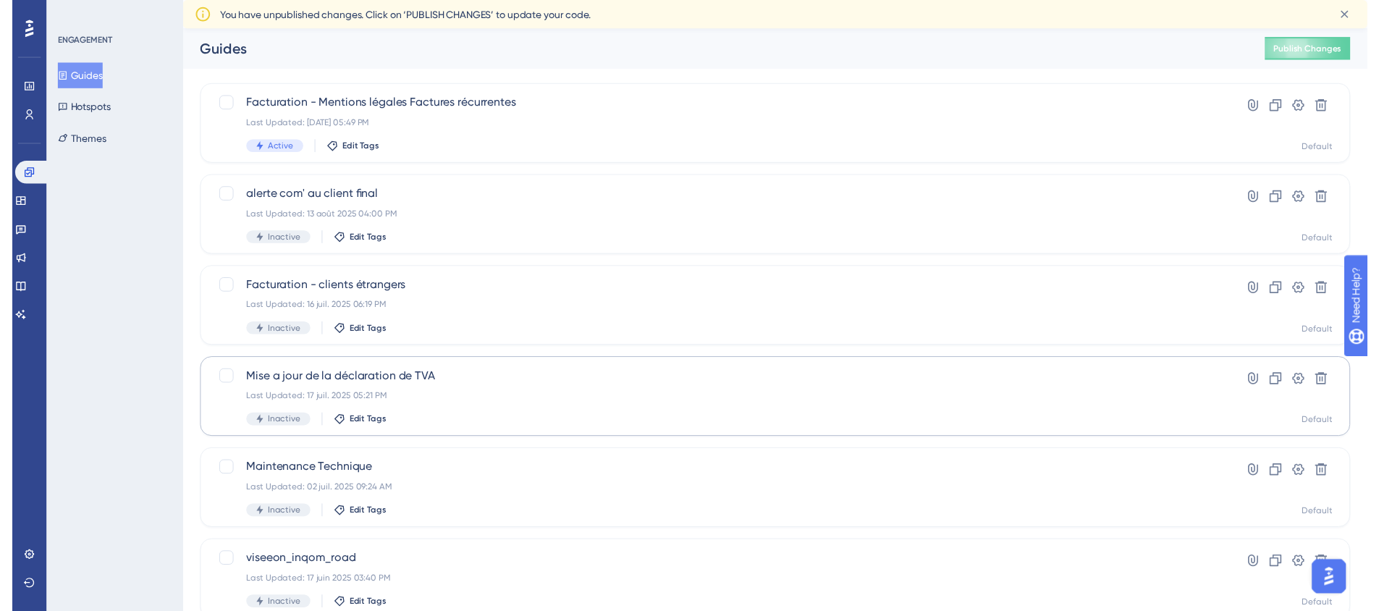
scroll to position [0, 0]
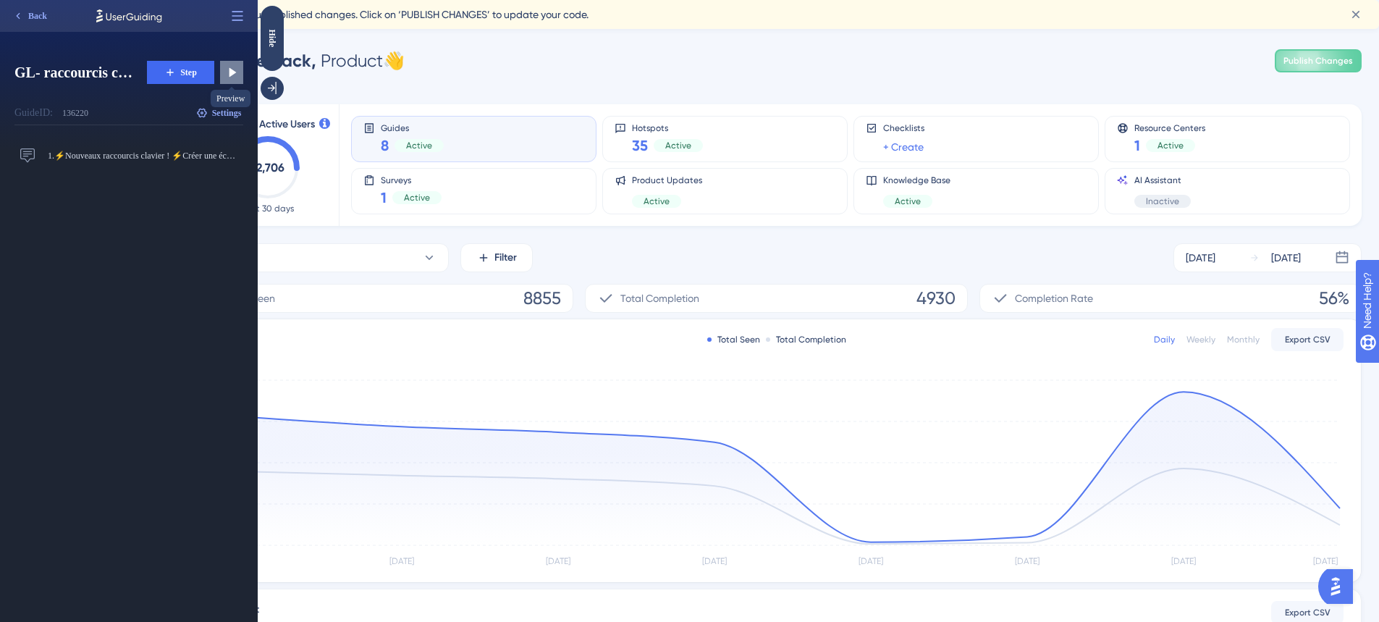
click at [238, 72] on icon at bounding box center [231, 72] width 14 height 14
